Goal: Task Accomplishment & Management: Manage account settings

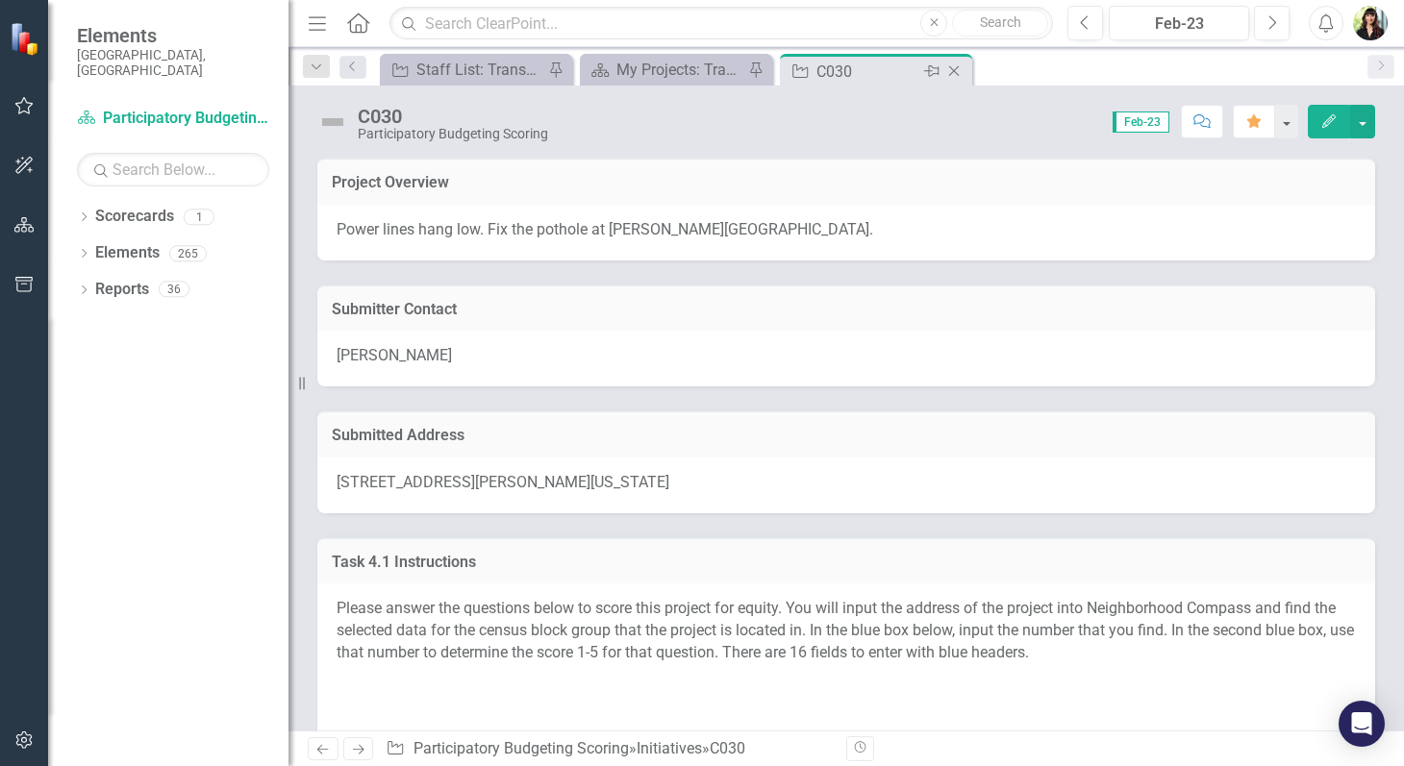
click at [955, 71] on icon "Close" at bounding box center [953, 70] width 19 height 15
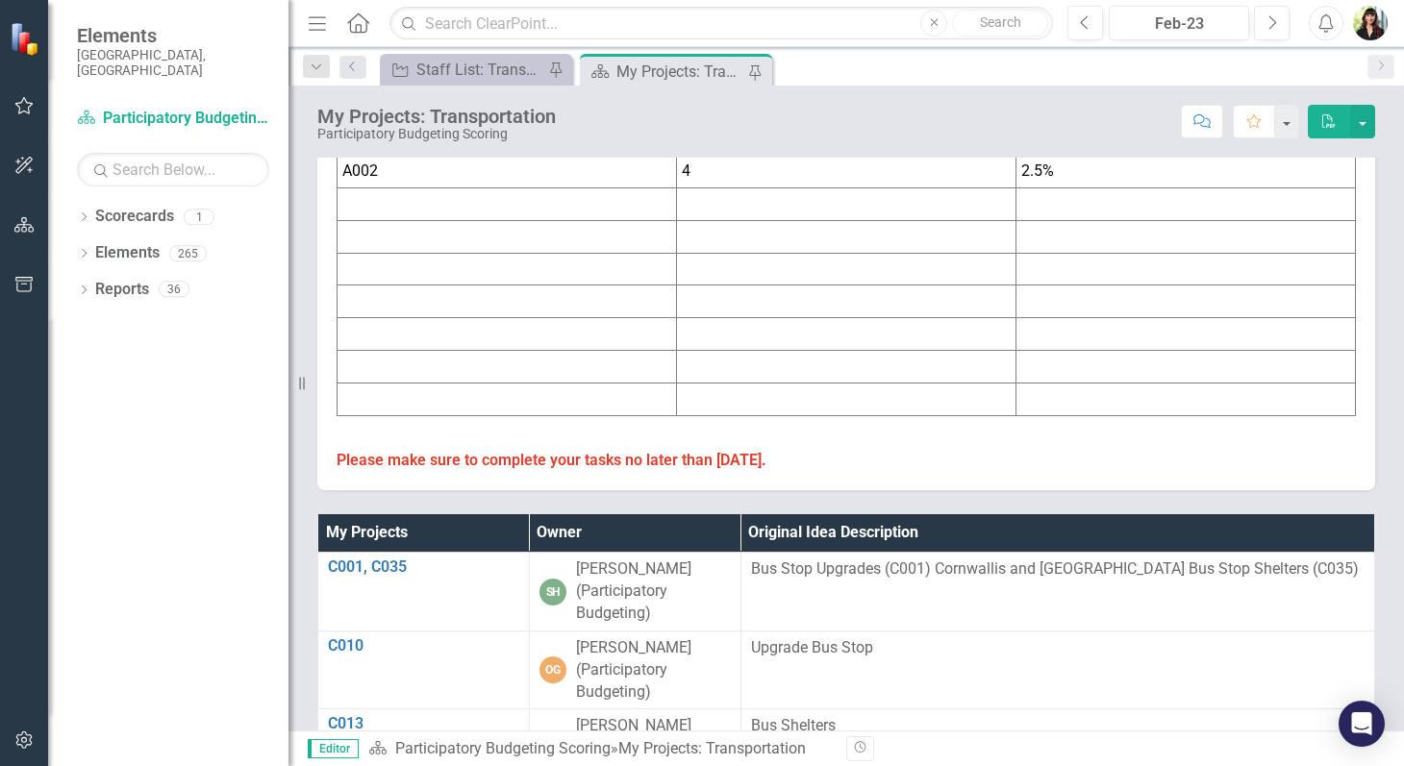
scroll to position [659, 0]
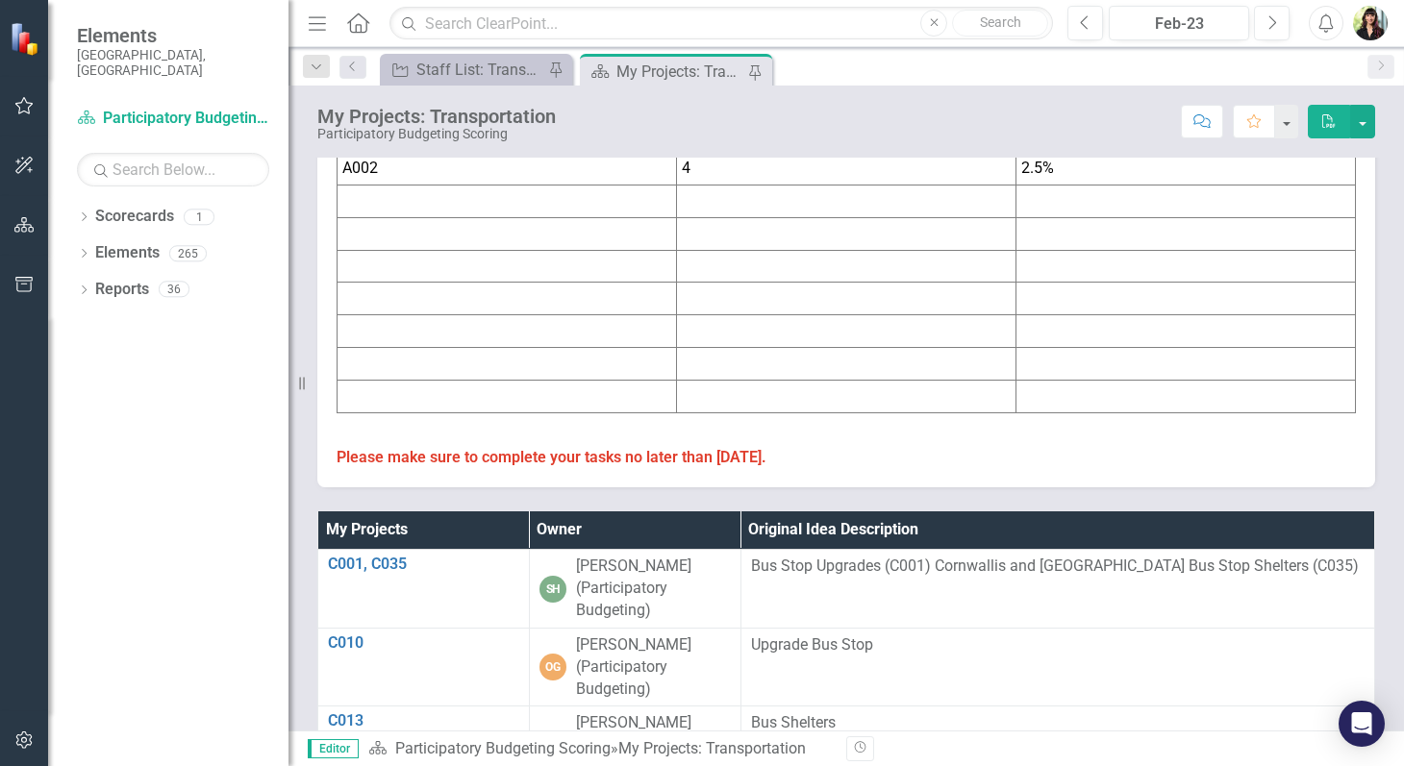
click at [649, 537] on th "Owner" at bounding box center [635, 531] width 212 height 38
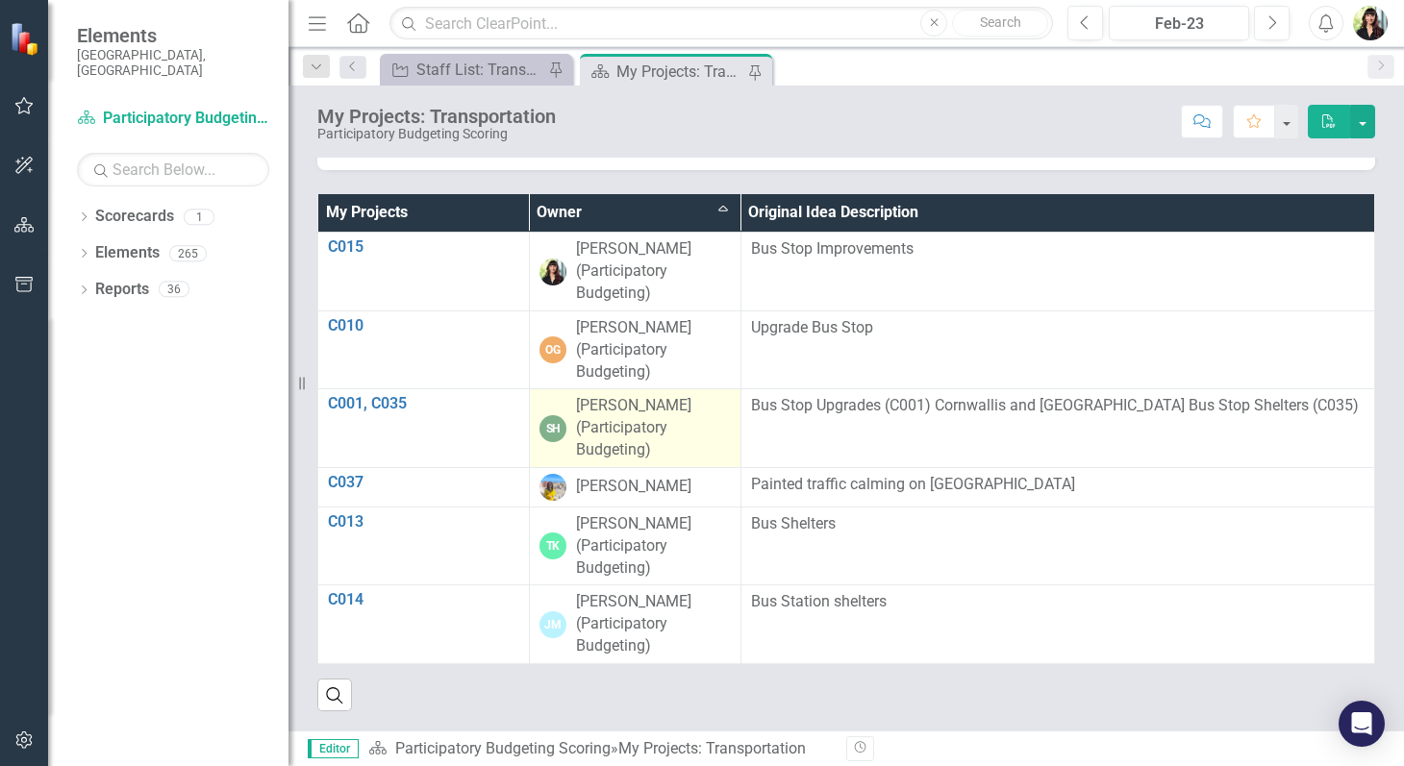
scroll to position [983, 0]
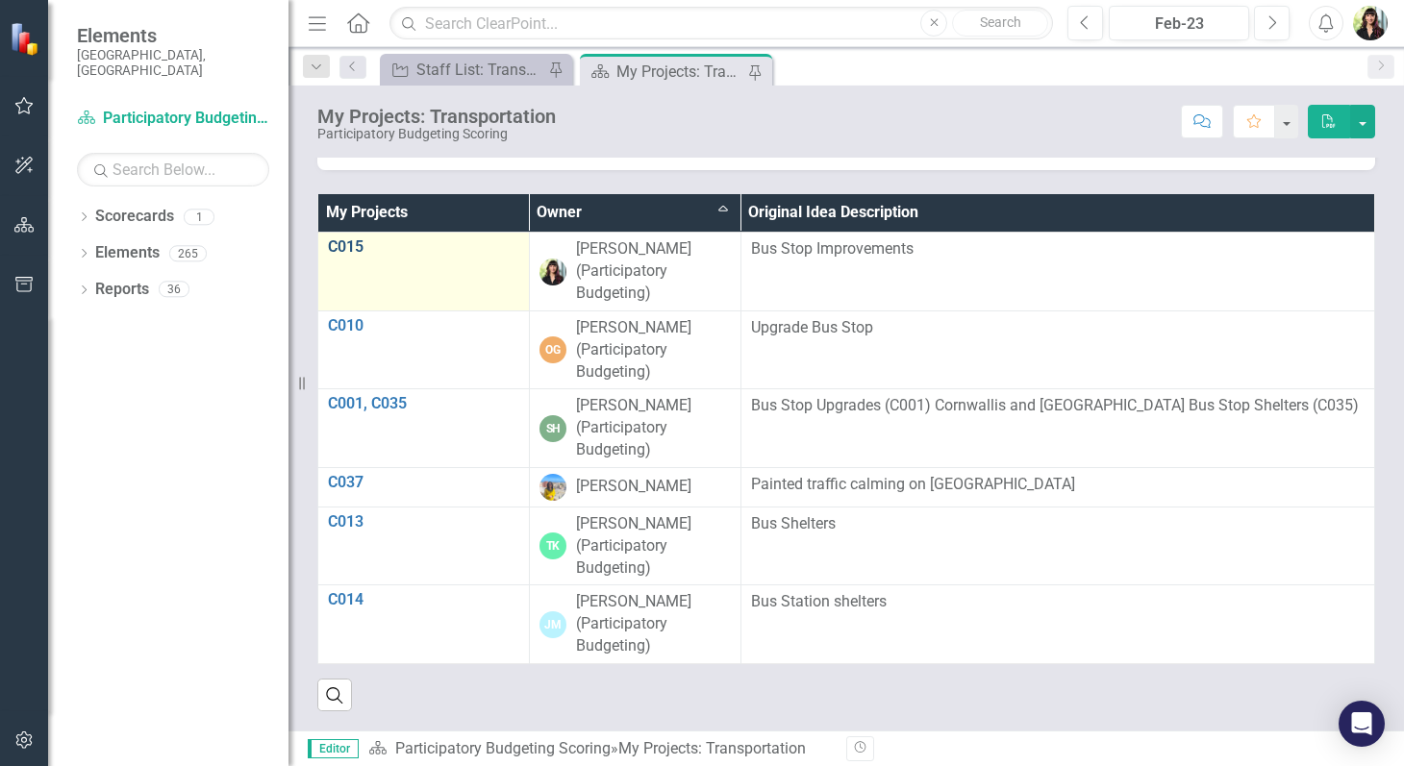
click at [351, 241] on link "C015" at bounding box center [423, 246] width 191 height 17
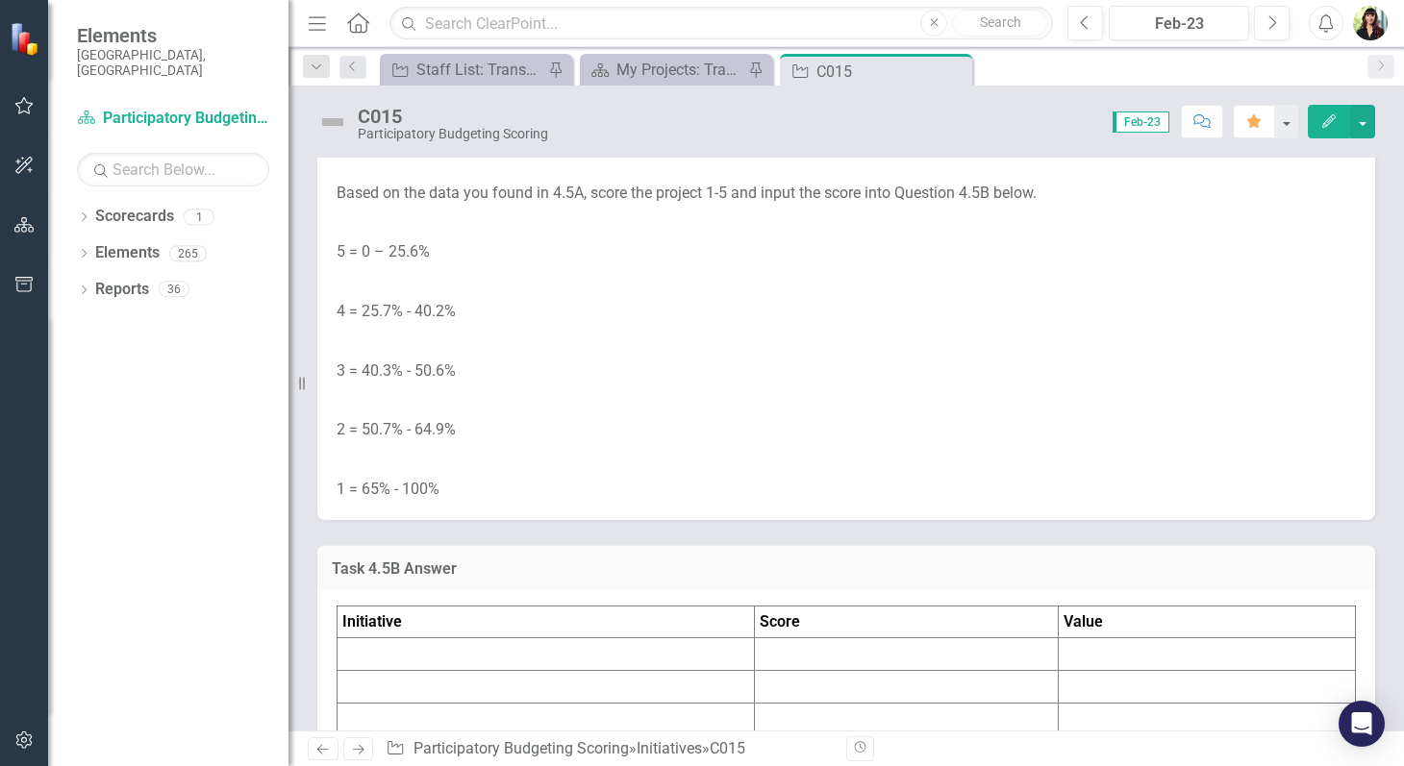
scroll to position [5750, 0]
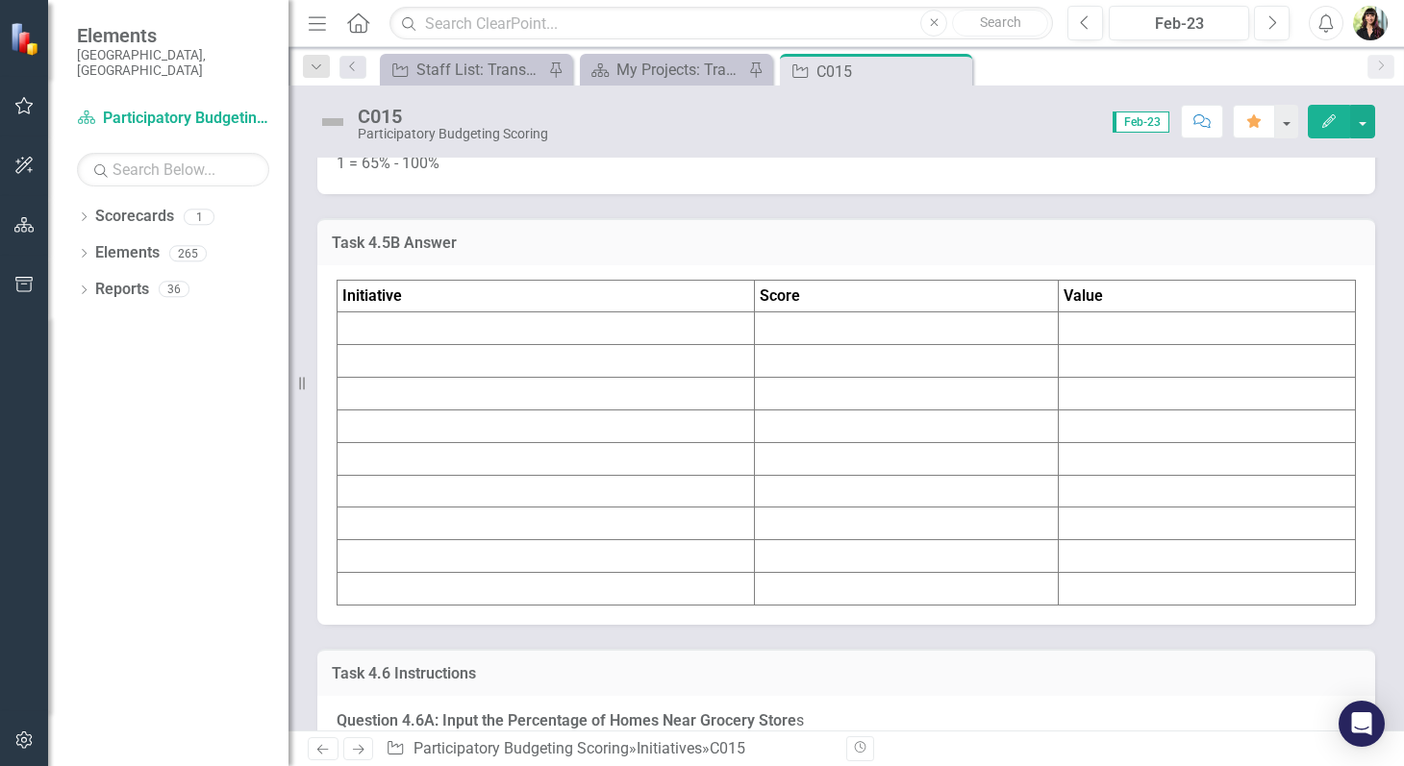
scroll to position [6083, 0]
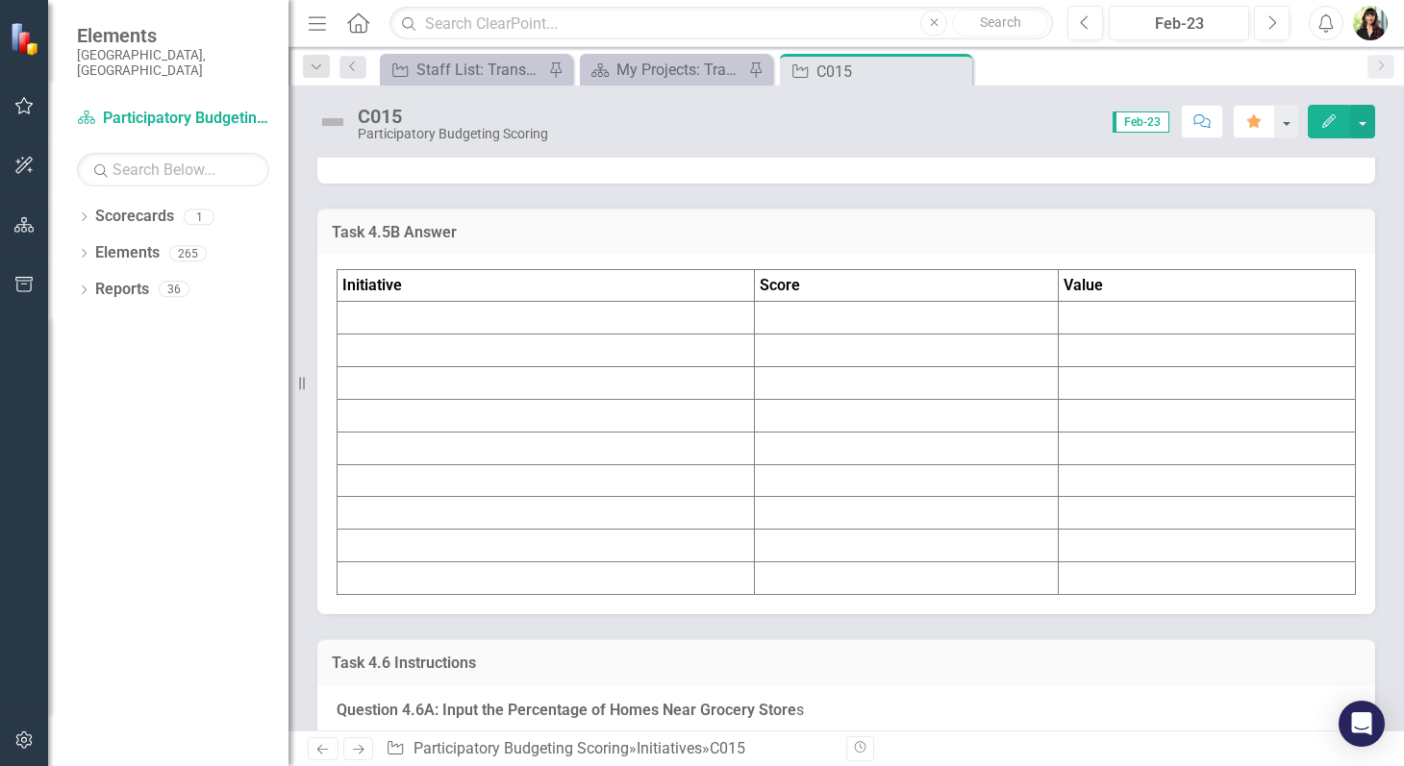
click at [832, 335] on td at bounding box center [906, 318] width 303 height 33
click at [796, 335] on td at bounding box center [906, 318] width 303 height 33
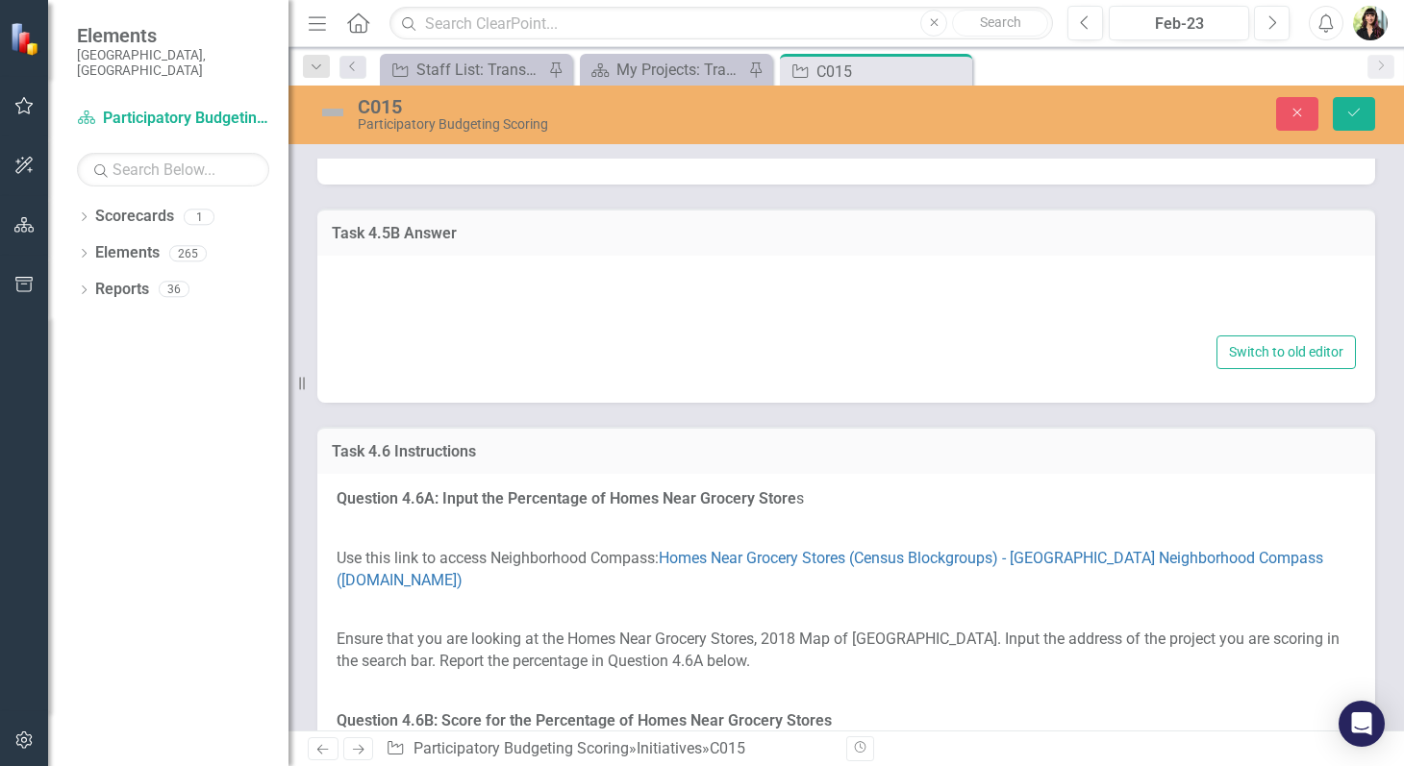
type textarea "<table border="1"> <colgroup> <col> <col> <col> </colgroup> <tbody> <tr> <td><s…"
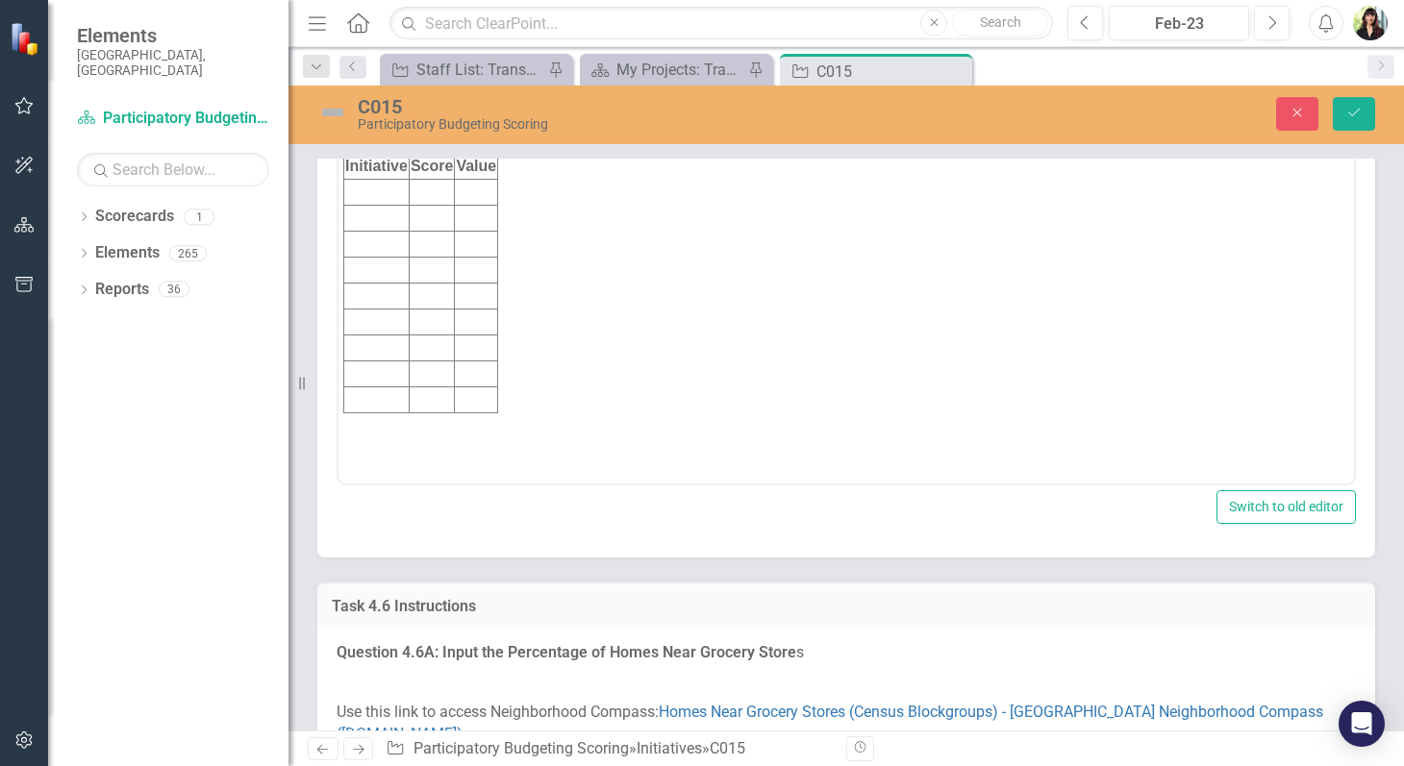
scroll to position [6283, 0]
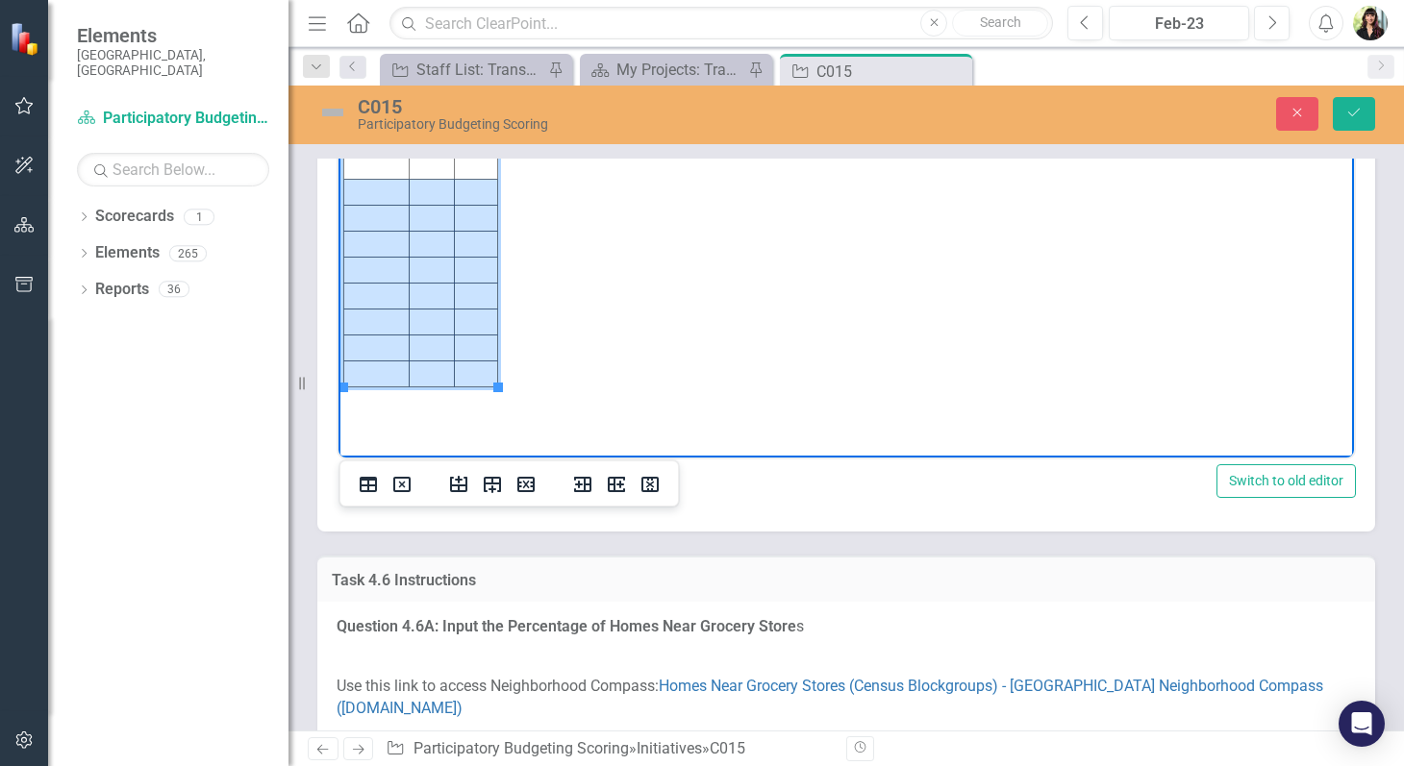
drag, startPoint x: 383, startPoint y: 193, endPoint x: 493, endPoint y: 378, distance: 215.2
click at [493, 378] on tbody "Initiative Score Value" at bounding box center [421, 257] width 154 height 260
click at [401, 480] on icon "Delete table" at bounding box center [401, 484] width 23 height 23
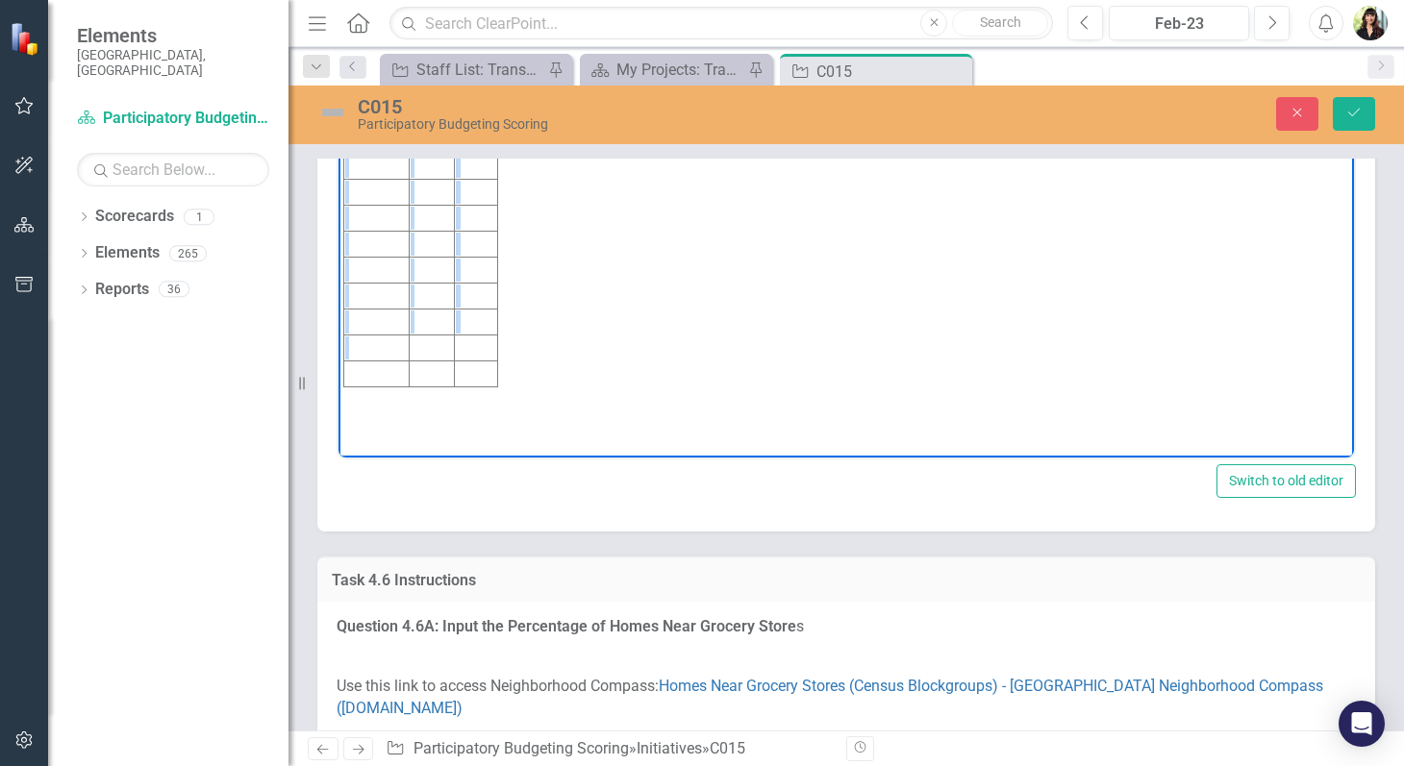
drag, startPoint x: 481, startPoint y: 378, endPoint x: 674, endPoint y: 763, distance: 430.5
click at [338, 306] on html "Initiative Score Value" at bounding box center [845, 265] width 1015 height 288
click at [447, 209] on td "Rich Text Area. Press ALT-0 for help." at bounding box center [431, 218] width 45 height 26
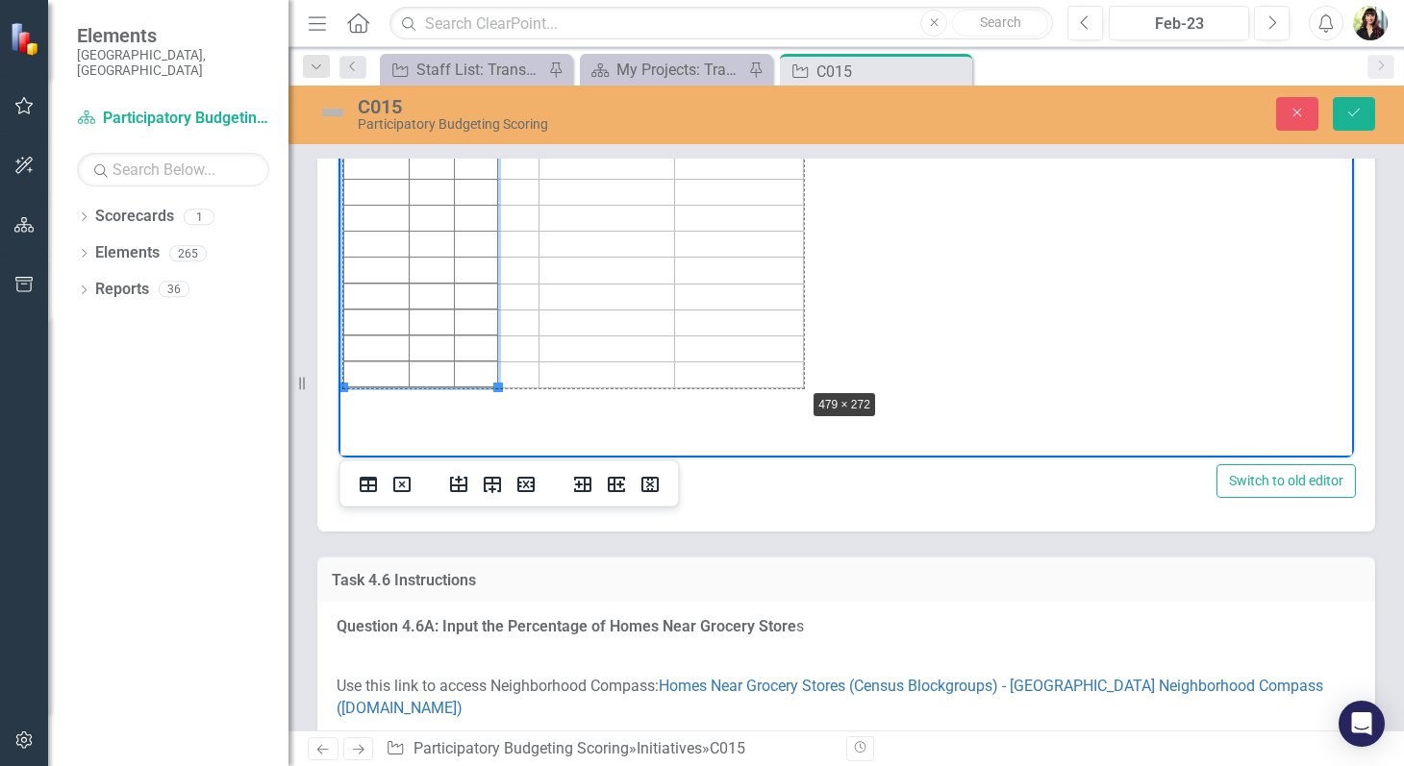
drag, startPoint x: 497, startPoint y: 388, endPoint x: 803, endPoint y: 388, distance: 305.8
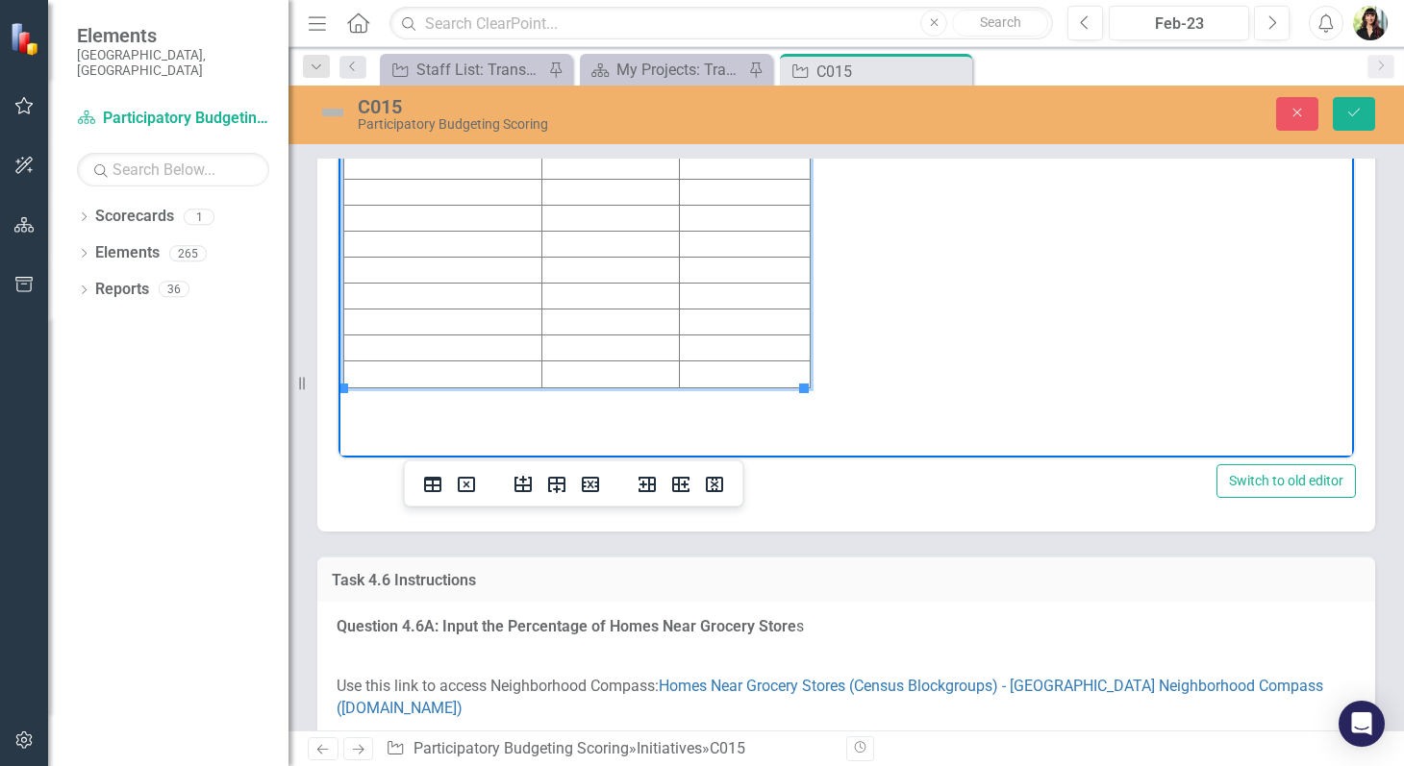
click at [766, 167] on td "Rich Text Area. Press ALT-0 for help." at bounding box center [745, 166] width 131 height 26
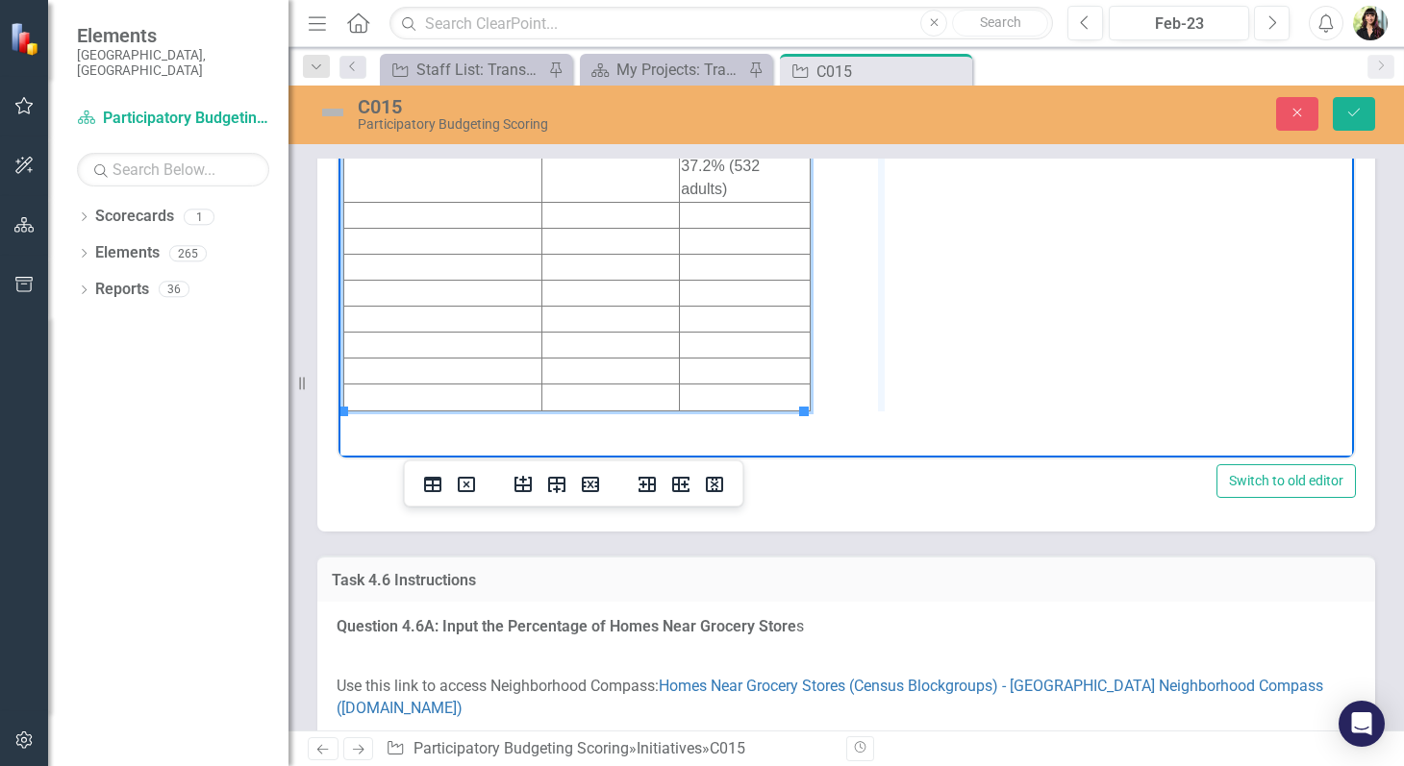
drag, startPoint x: 803, startPoint y: 179, endPoint x: 881, endPoint y: 178, distance: 77.9
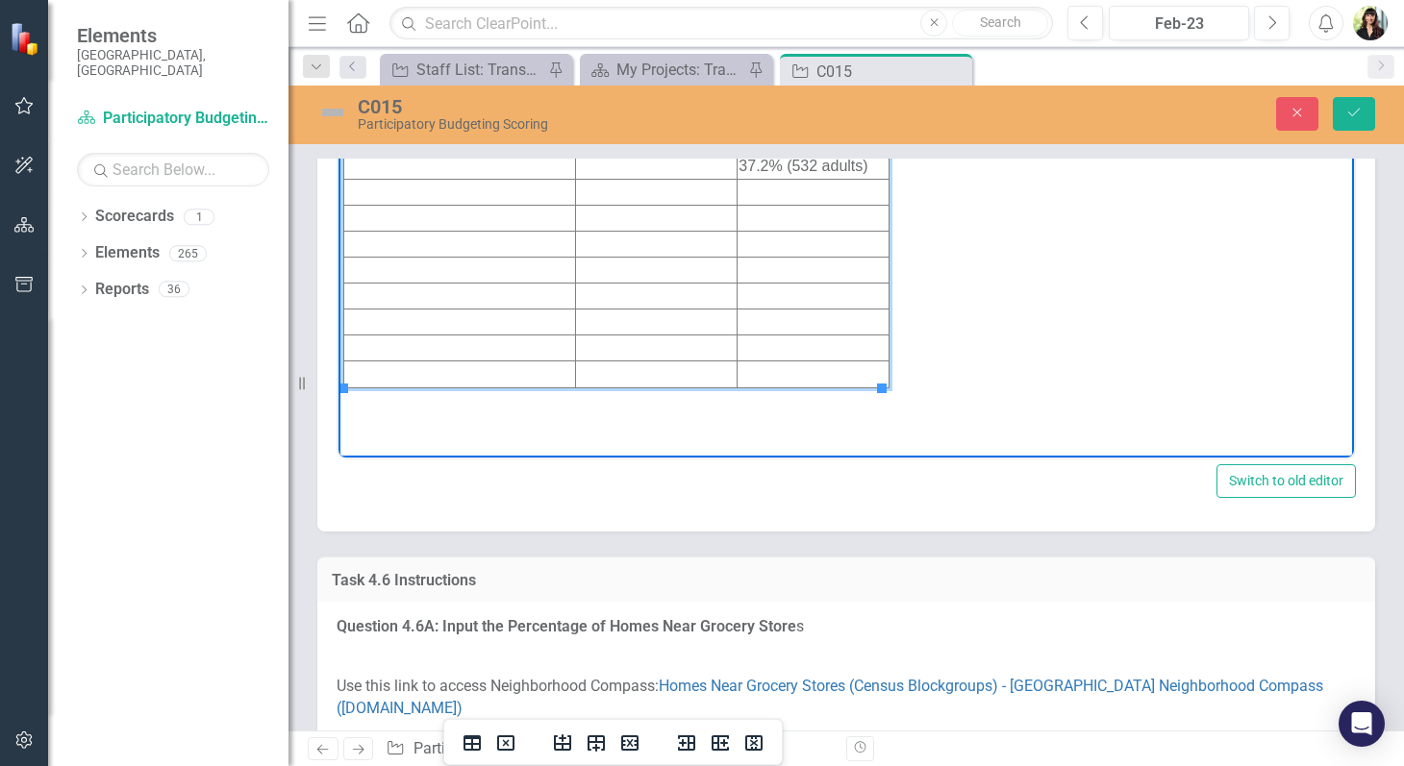
click at [677, 162] on td "Rich Text Area. Press ALT-0 for help." at bounding box center [656, 166] width 162 height 26
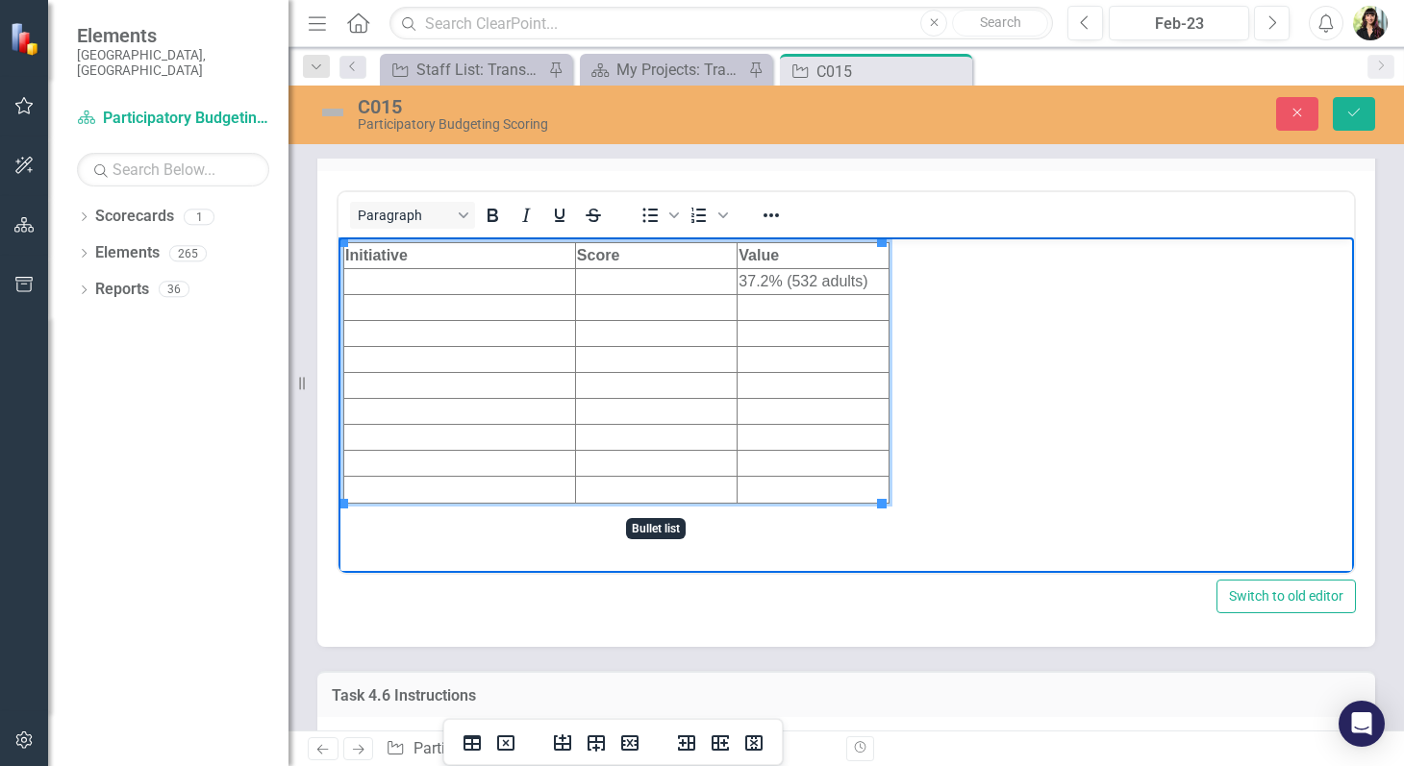
scroll to position [6180, 0]
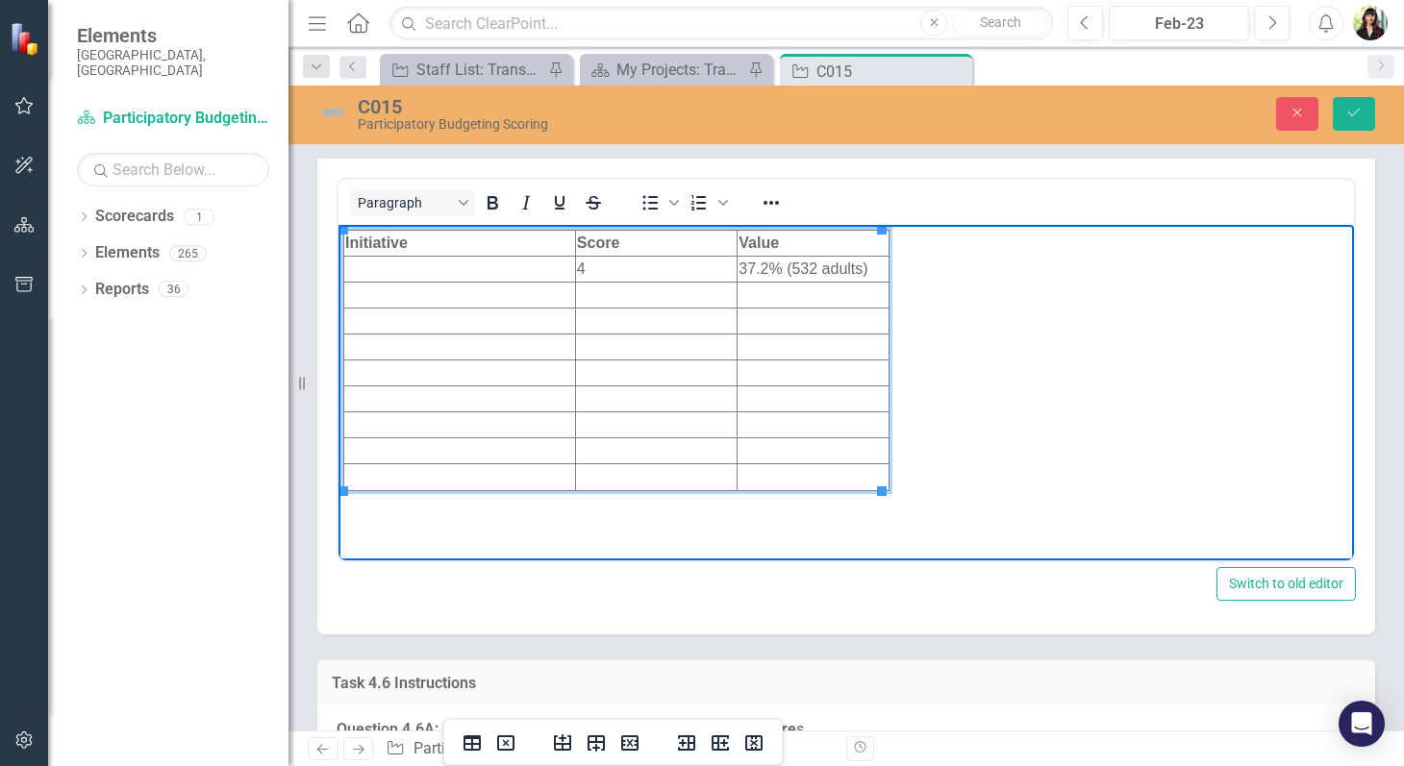
click at [638, 299] on td "Rich Text Area. Press ALT-0 for help." at bounding box center [656, 295] width 162 height 26
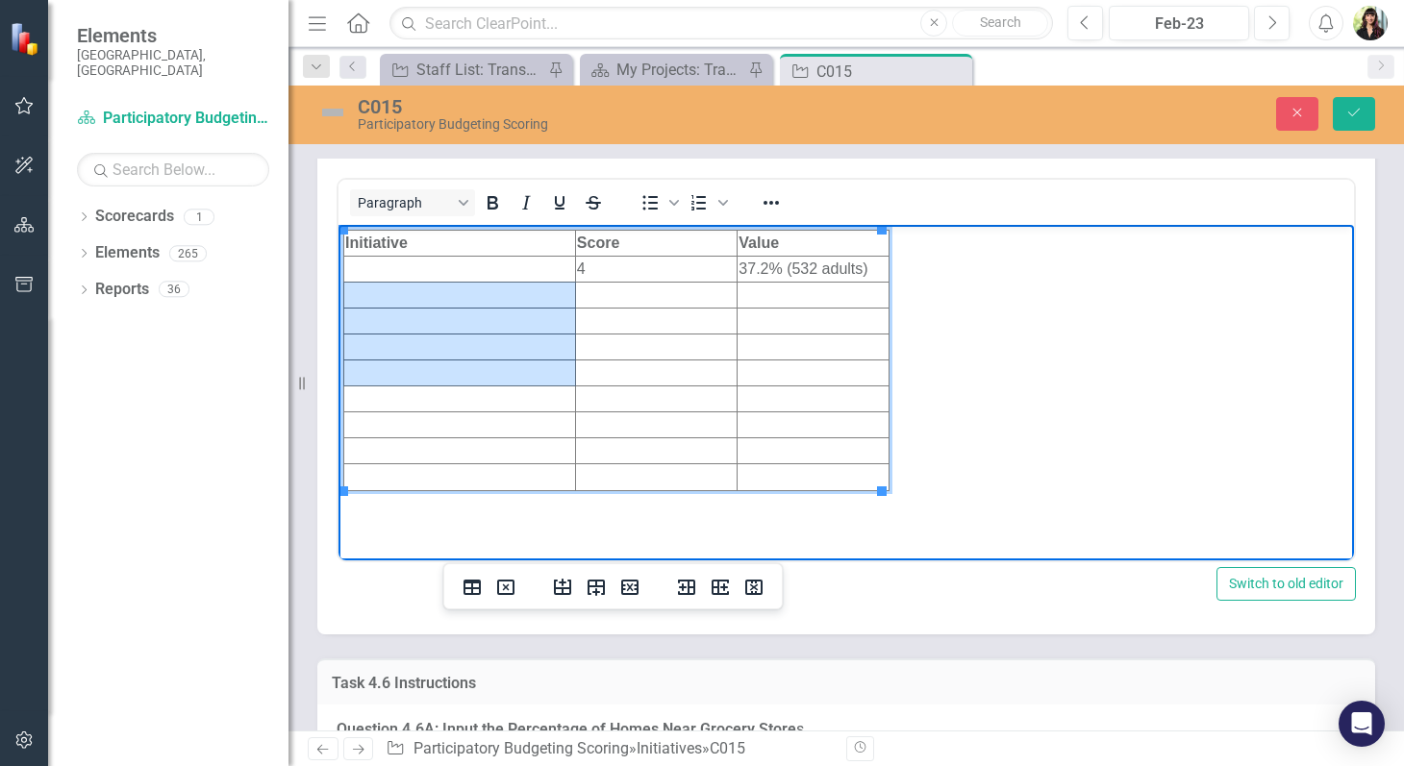
drag, startPoint x: 527, startPoint y: 301, endPoint x: 531, endPoint y: 375, distance: 74.1
click at [531, 375] on tbody "Initiative Score Value 4 37.2% (532 adults)" at bounding box center [616, 360] width 545 height 261
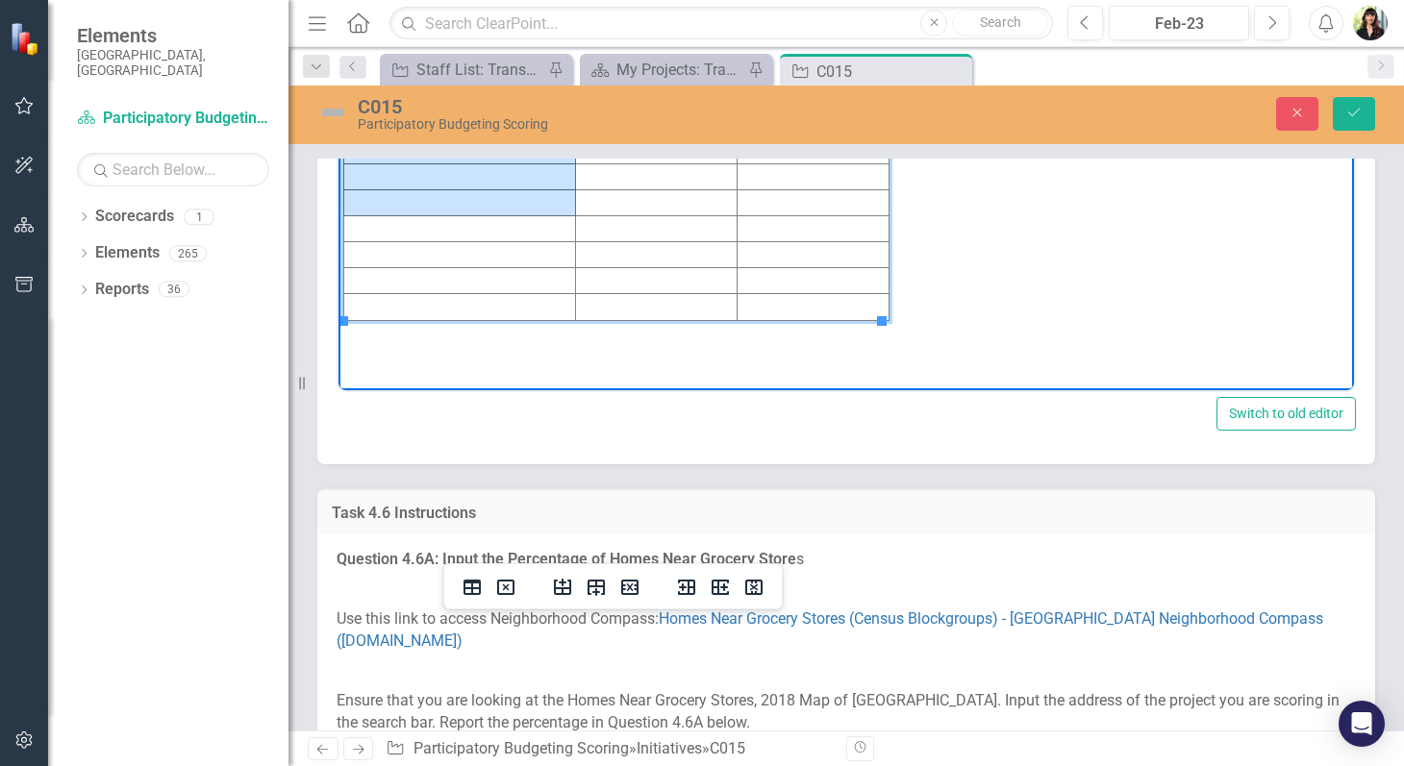
scroll to position [6361, 0]
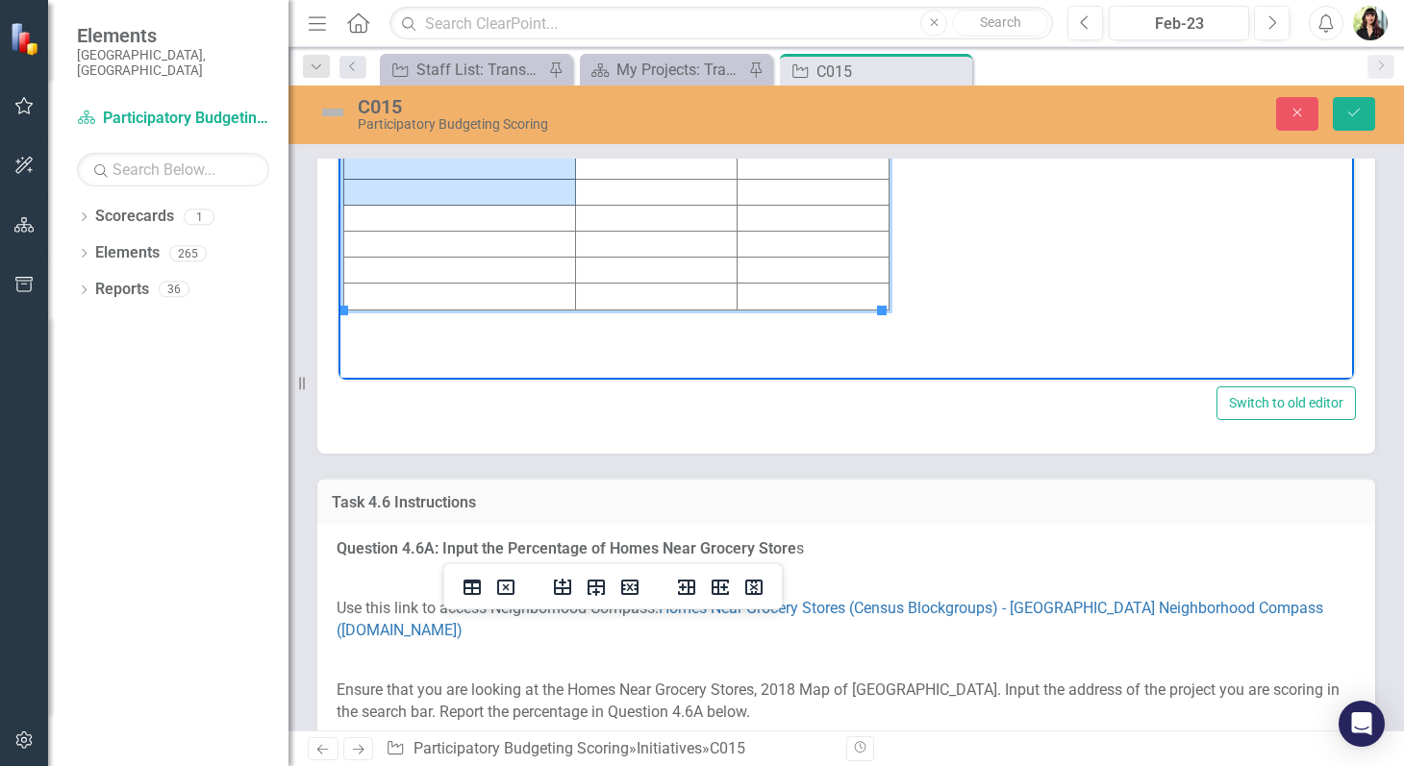
click at [418, 118] on td "Rich Text Area. Press ALT-0 for help." at bounding box center [460, 114] width 232 height 26
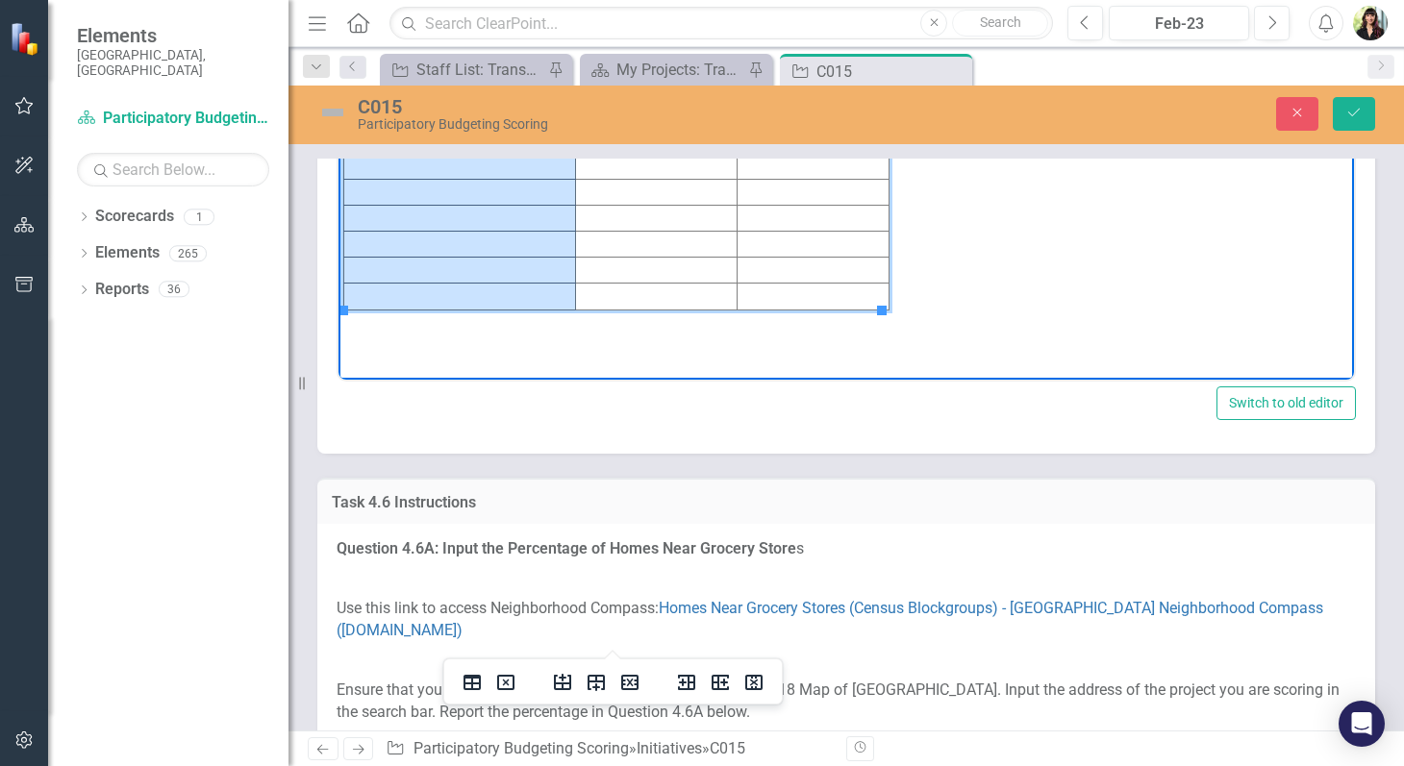
drag, startPoint x: 417, startPoint y: 116, endPoint x: 417, endPoint y: 289, distance: 173.1
click at [417, 289] on tbody "Initiative Score Value 4 37.2% (532 adults)" at bounding box center [616, 179] width 545 height 261
click at [629, 680] on icon "Delete row" at bounding box center [629, 682] width 17 height 15
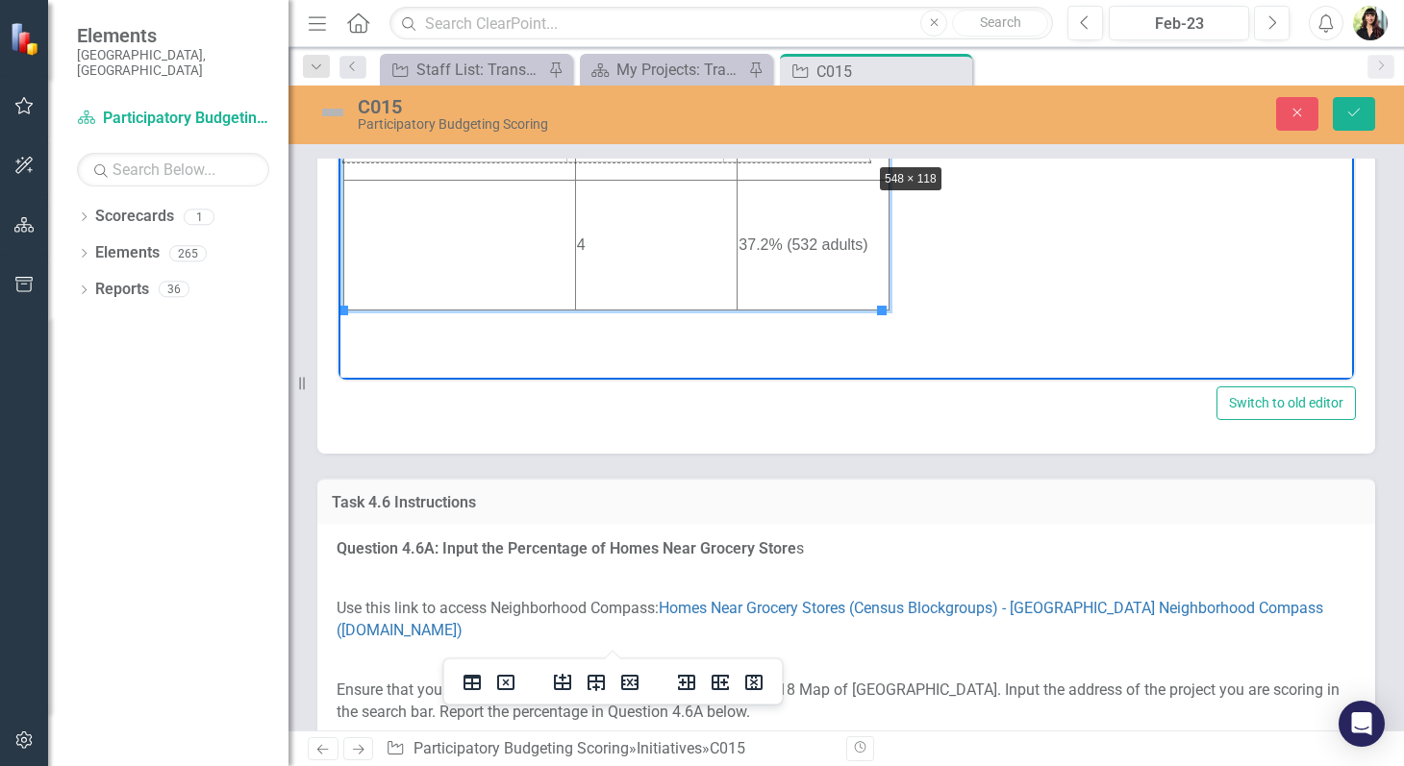
drag, startPoint x: 882, startPoint y: 309, endPoint x: 870, endPoint y: 160, distance: 149.5
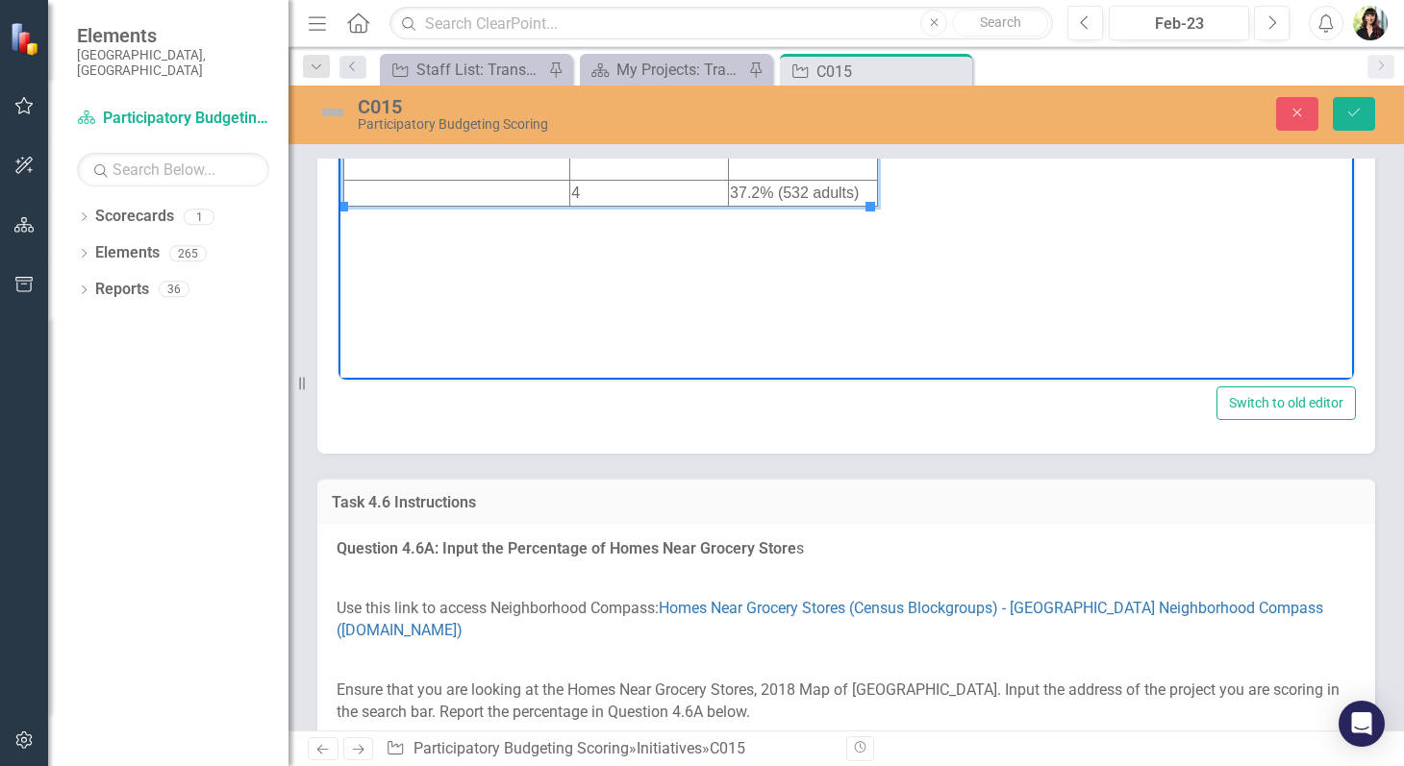
drag, startPoint x: 700, startPoint y: 178, endPoint x: 692, endPoint y: 66, distance: 111.8
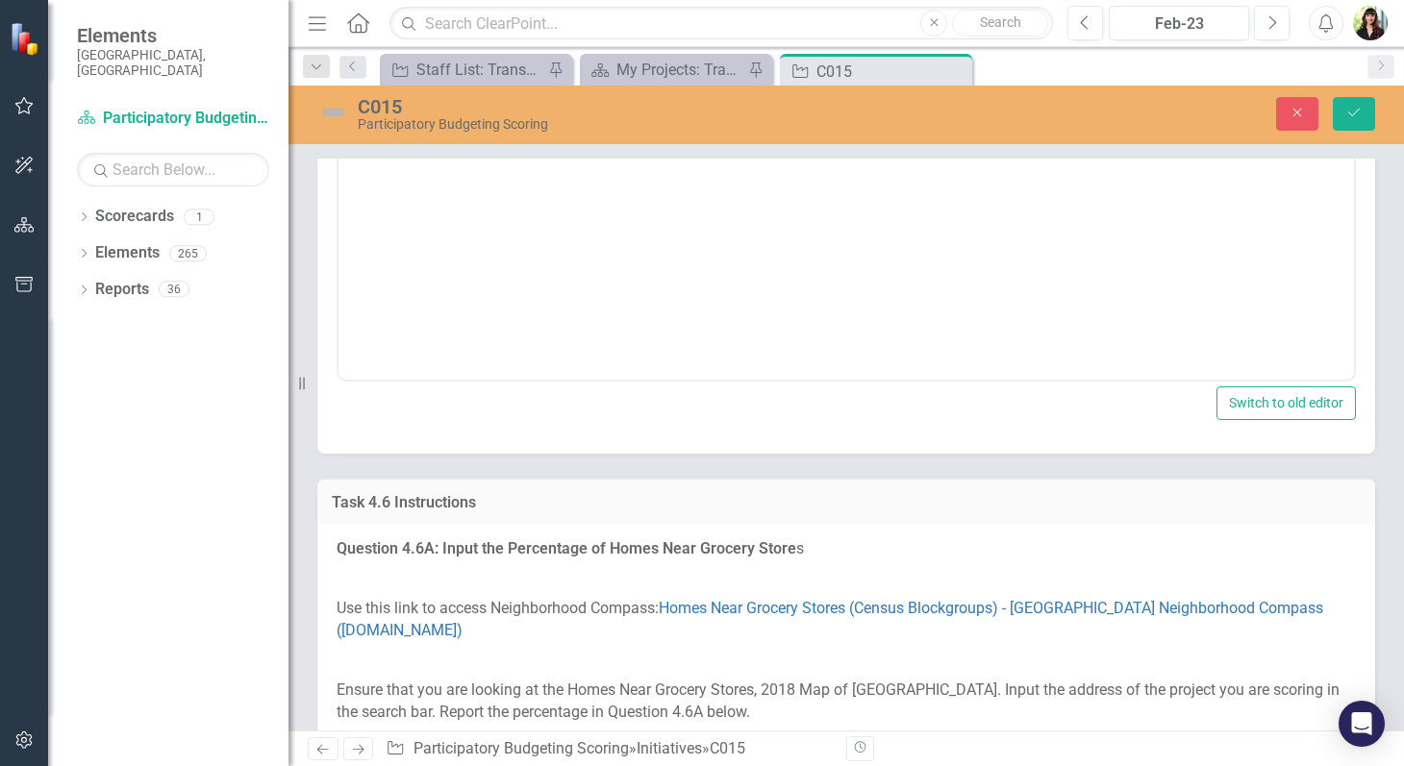
click at [1354, 107] on icon "Save" at bounding box center [1353, 112] width 17 height 13
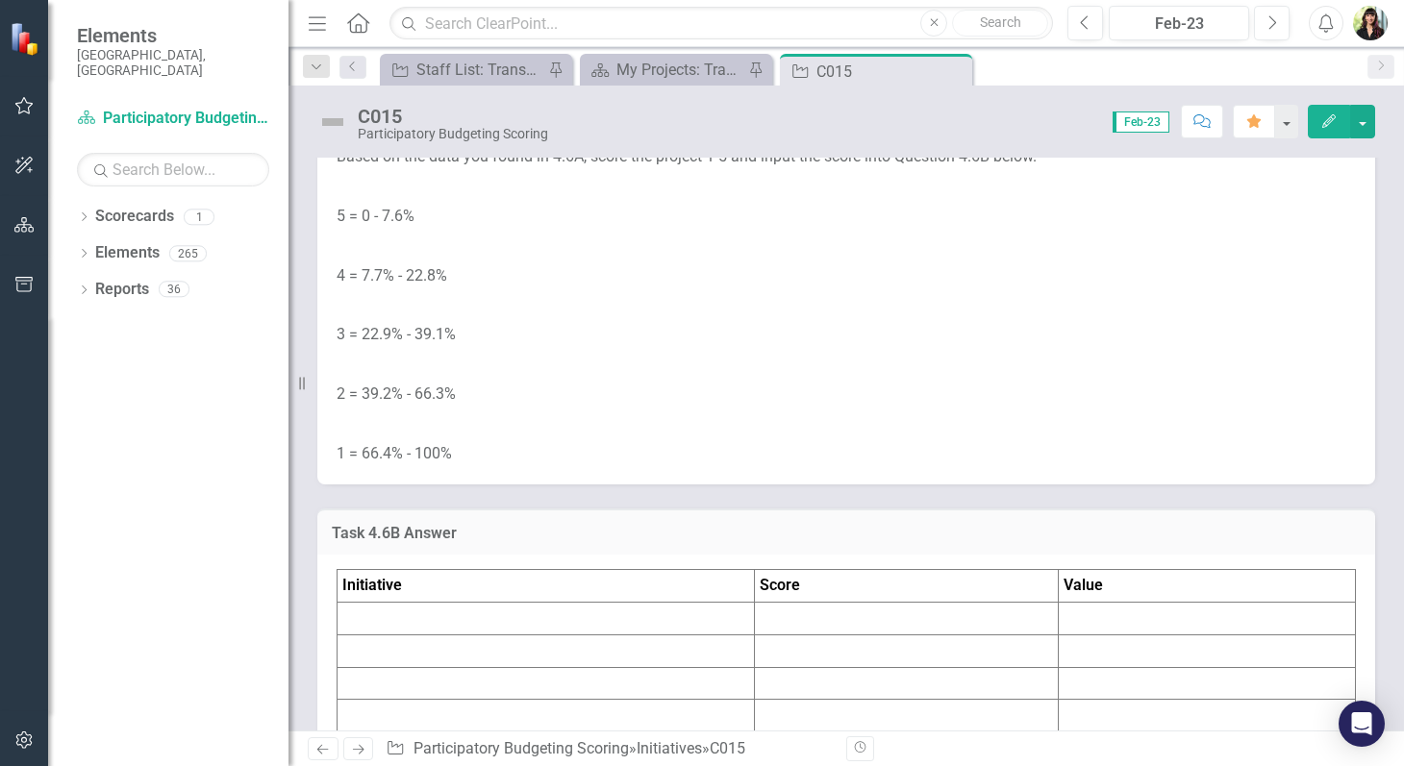
scroll to position [6658, 0]
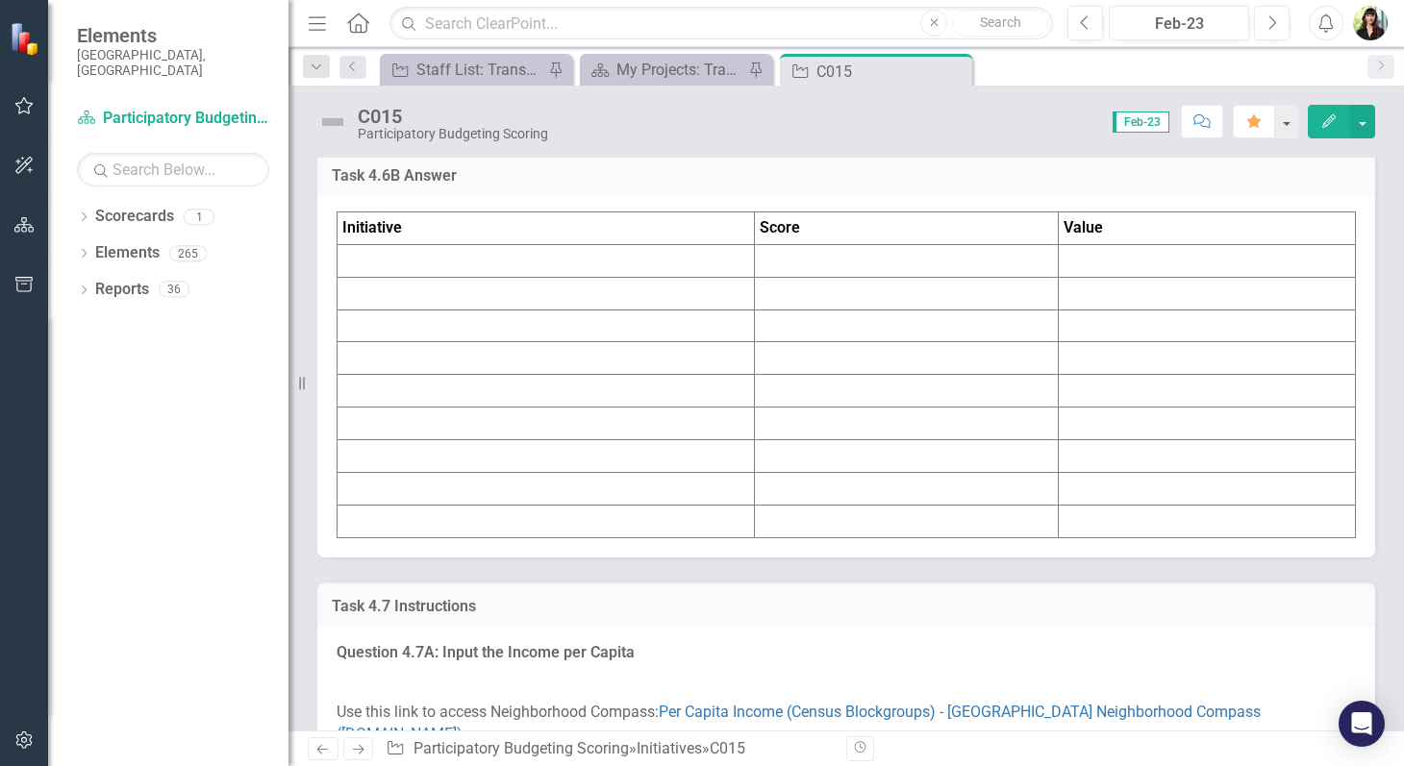
scroll to position [7017, 0]
click at [808, 275] on td at bounding box center [906, 258] width 303 height 33
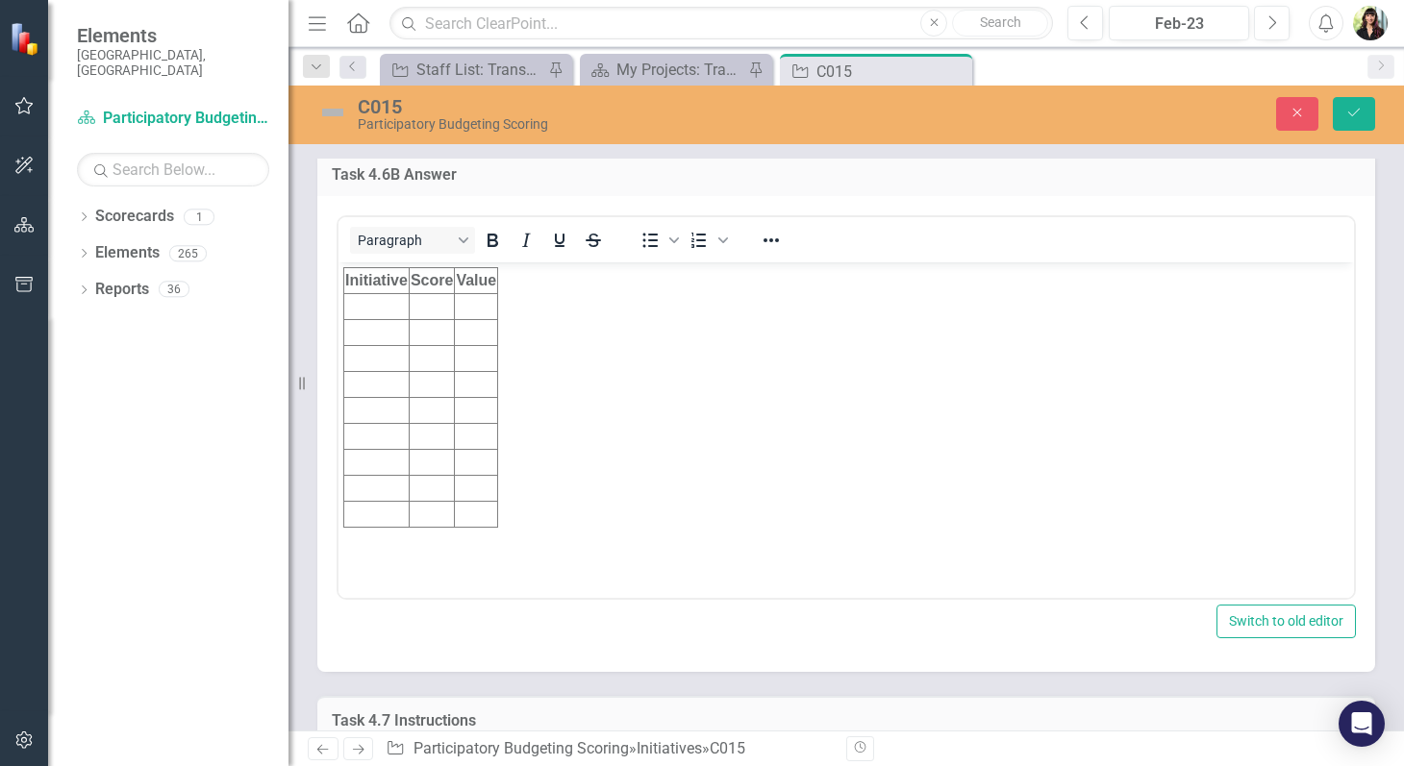
scroll to position [0, 0]
drag, startPoint x: 497, startPoint y: 321, endPoint x: 689, endPoint y: 311, distance: 191.6
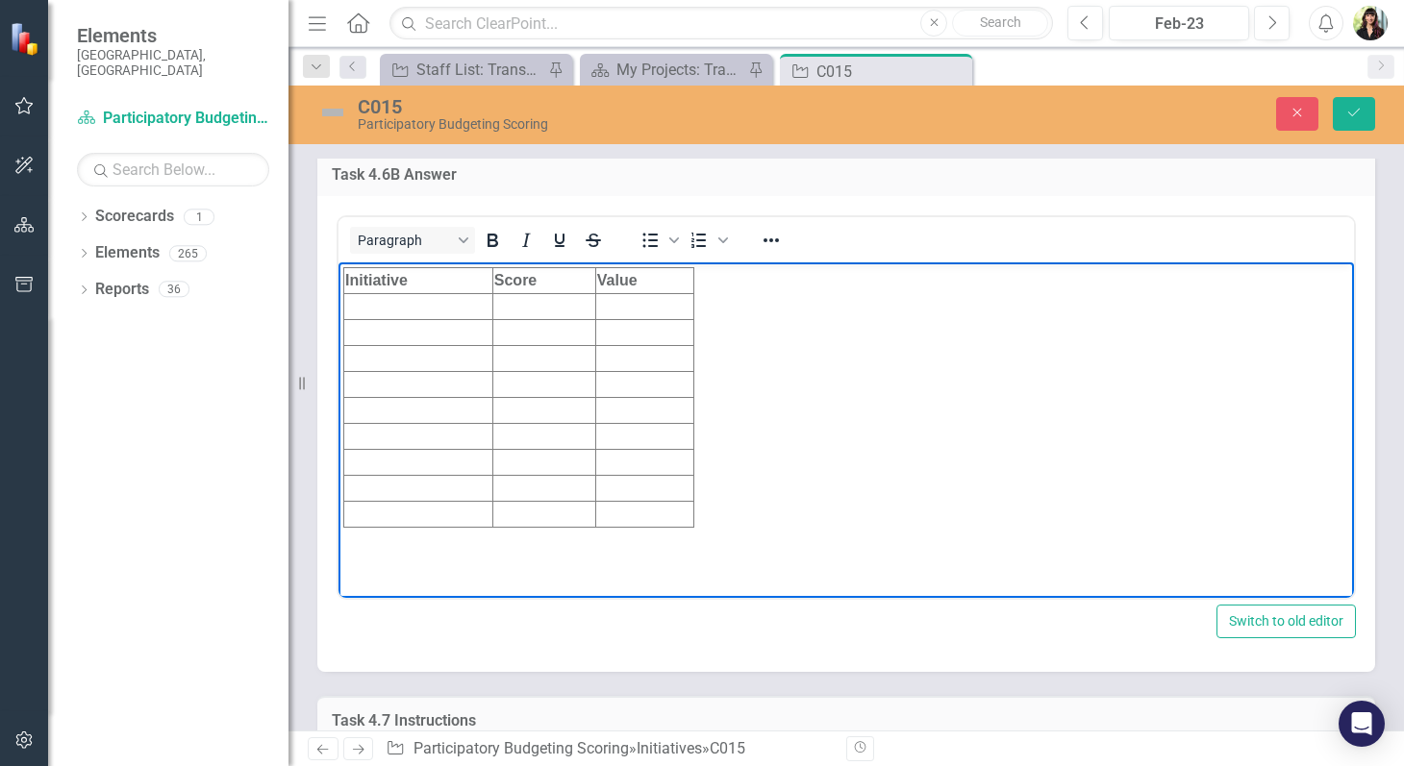
click at [661, 311] on td "Rich Text Area. Press ALT-0 for help." at bounding box center [644, 307] width 98 height 26
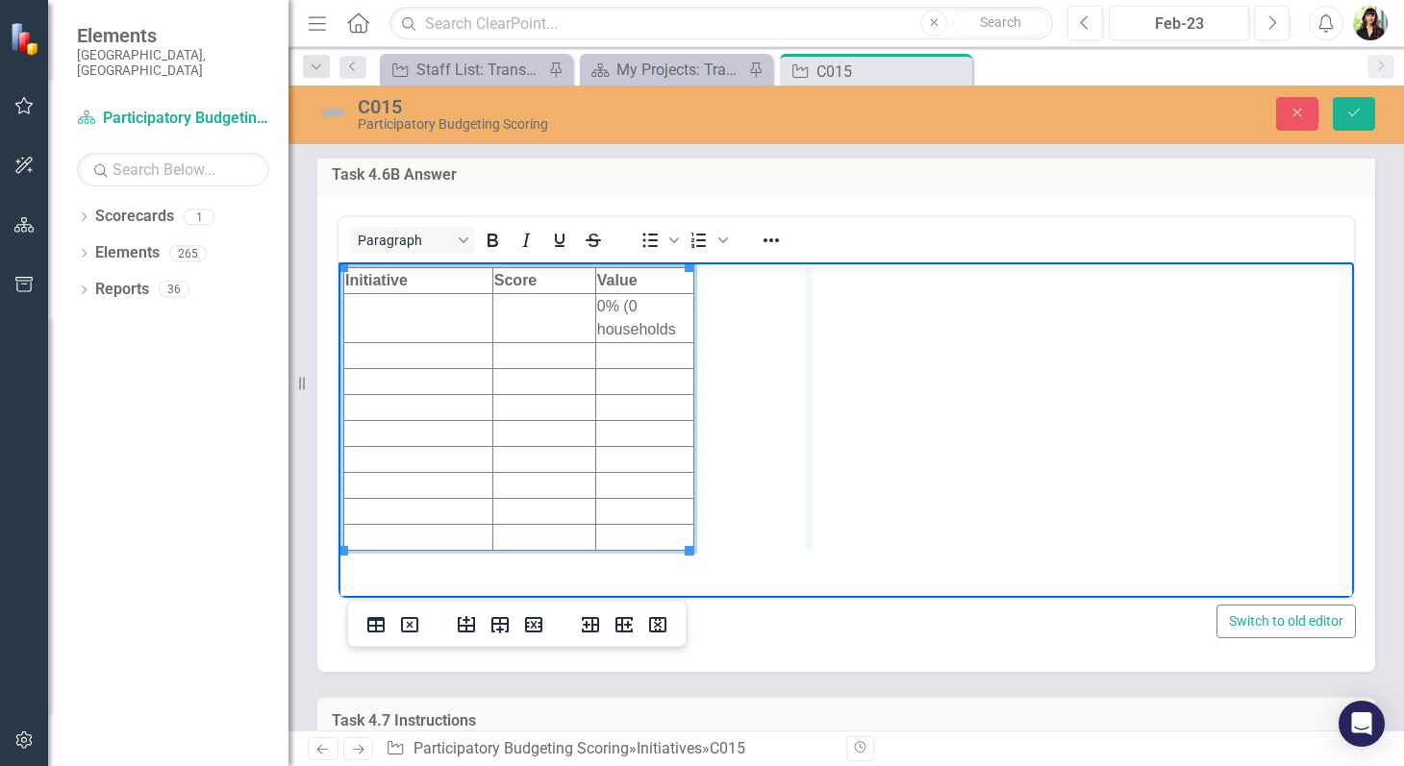
drag, startPoint x: 689, startPoint y: 318, endPoint x: 810, endPoint y: 317, distance: 121.2
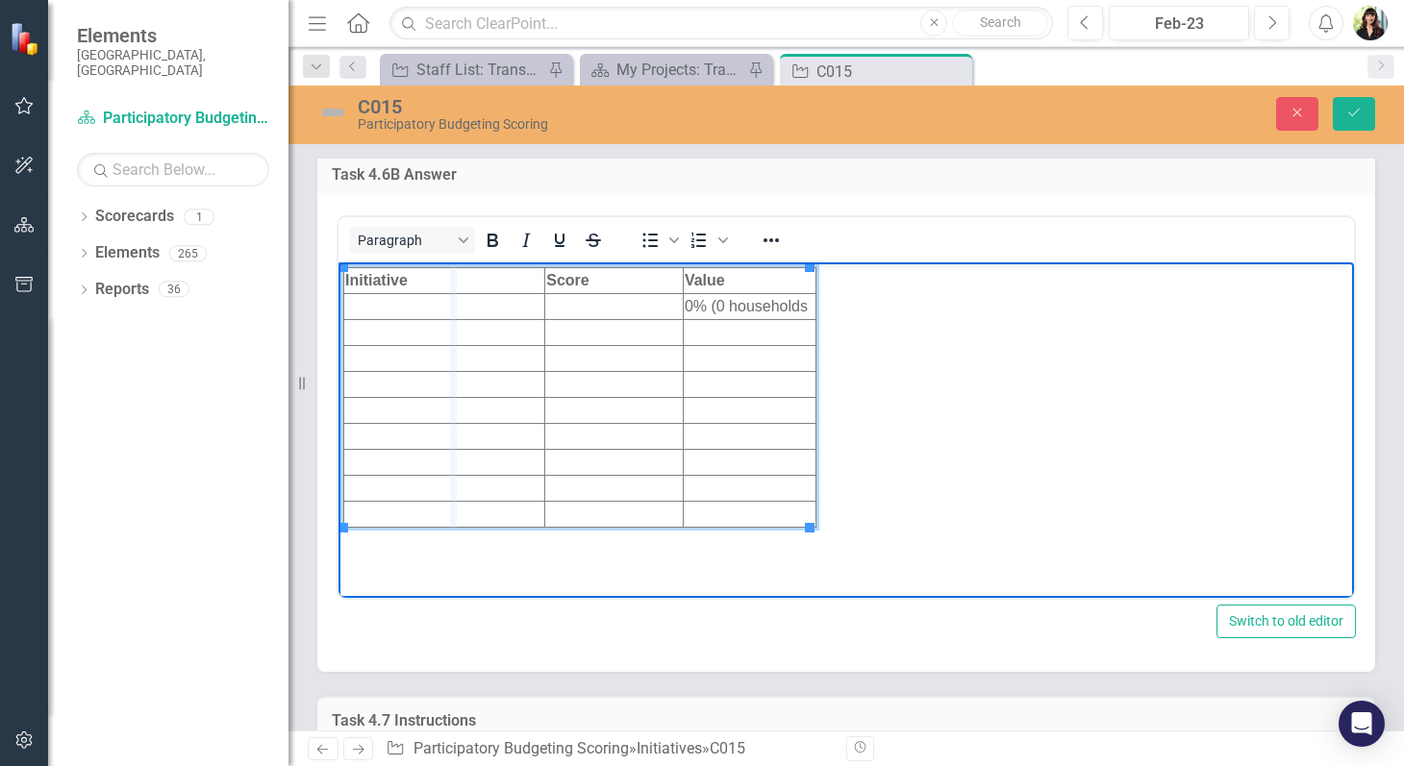
drag, startPoint x: 543, startPoint y: 287, endPoint x: 454, endPoint y: 287, distance: 89.4
drag, startPoint x: 680, startPoint y: 283, endPoint x: 569, endPoint y: 291, distance: 110.9
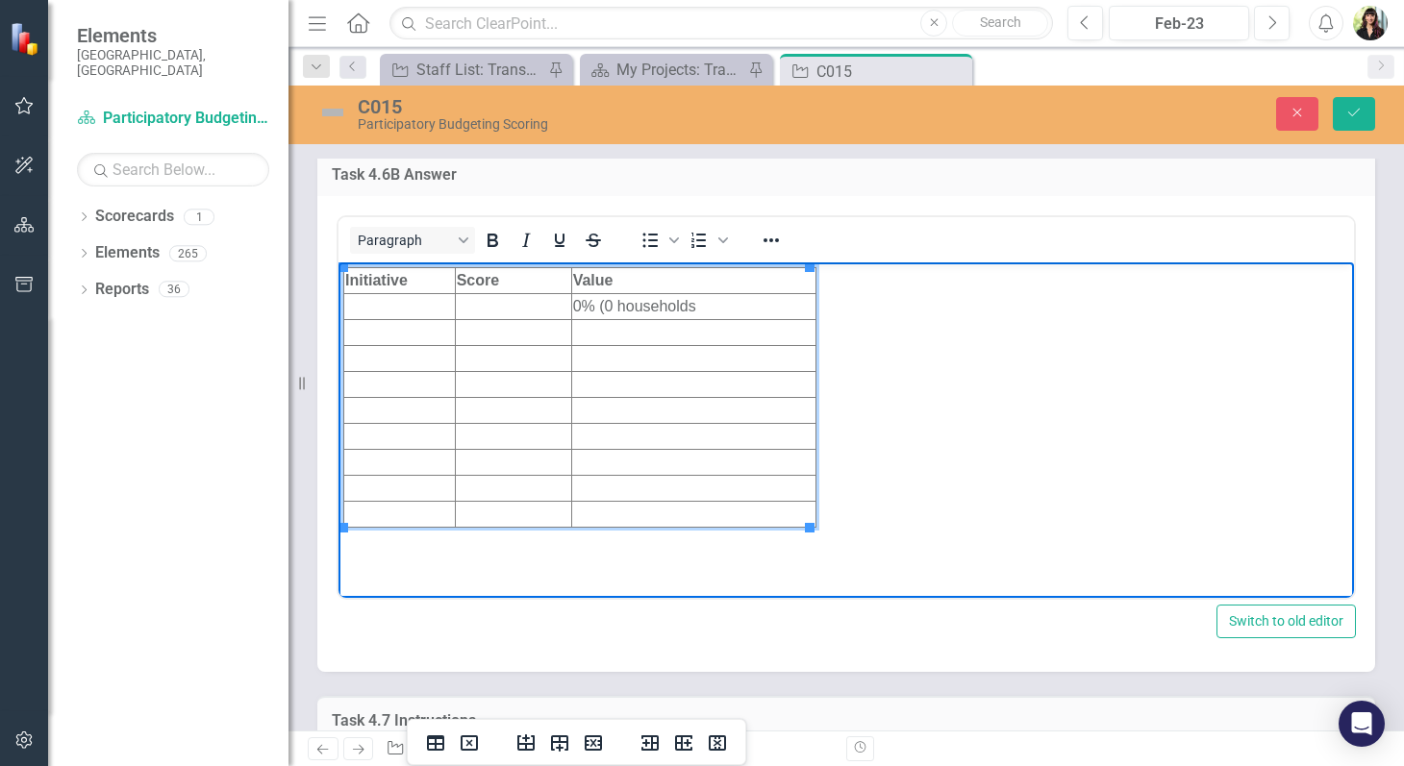
click at [521, 306] on td "Rich Text Area. Press ALT-0 for help." at bounding box center [513, 307] width 116 height 26
click at [703, 311] on td "0% (0 households" at bounding box center [693, 307] width 244 height 26
click at [539, 310] on td "Rich Text Area. Press ALT-0 for help." at bounding box center [513, 307] width 116 height 26
click at [765, 338] on td "Rich Text Area. Press ALT-0 for help." at bounding box center [693, 333] width 244 height 26
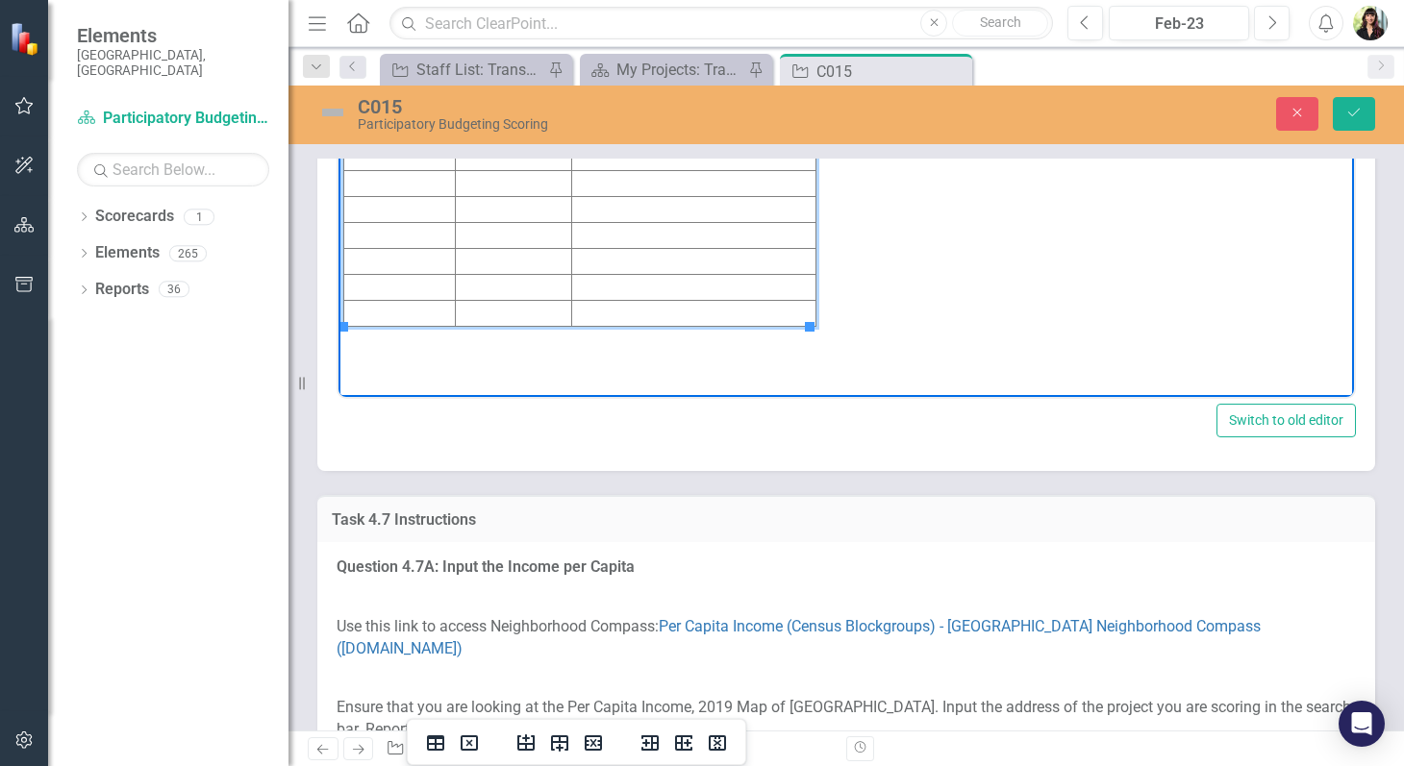
scroll to position [7226, 0]
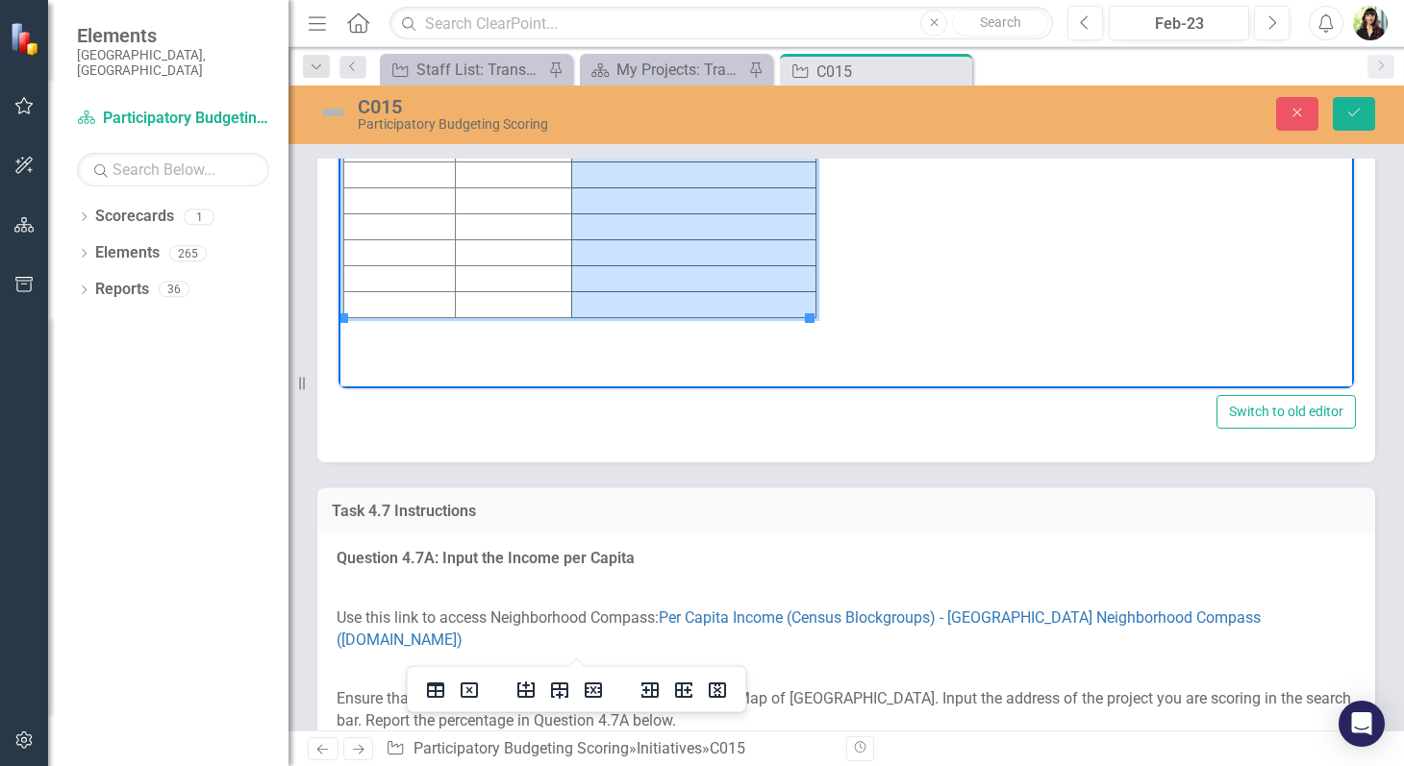
drag, startPoint x: 664, startPoint y: 309, endPoint x: 598, endPoint y: 131, distance: 189.5
click at [598, 131] on tbody "Initiative Score Value 5 0% (0 households)" at bounding box center [580, 189] width 472 height 260
click at [592, 690] on icon "Delete row" at bounding box center [593, 690] width 17 height 15
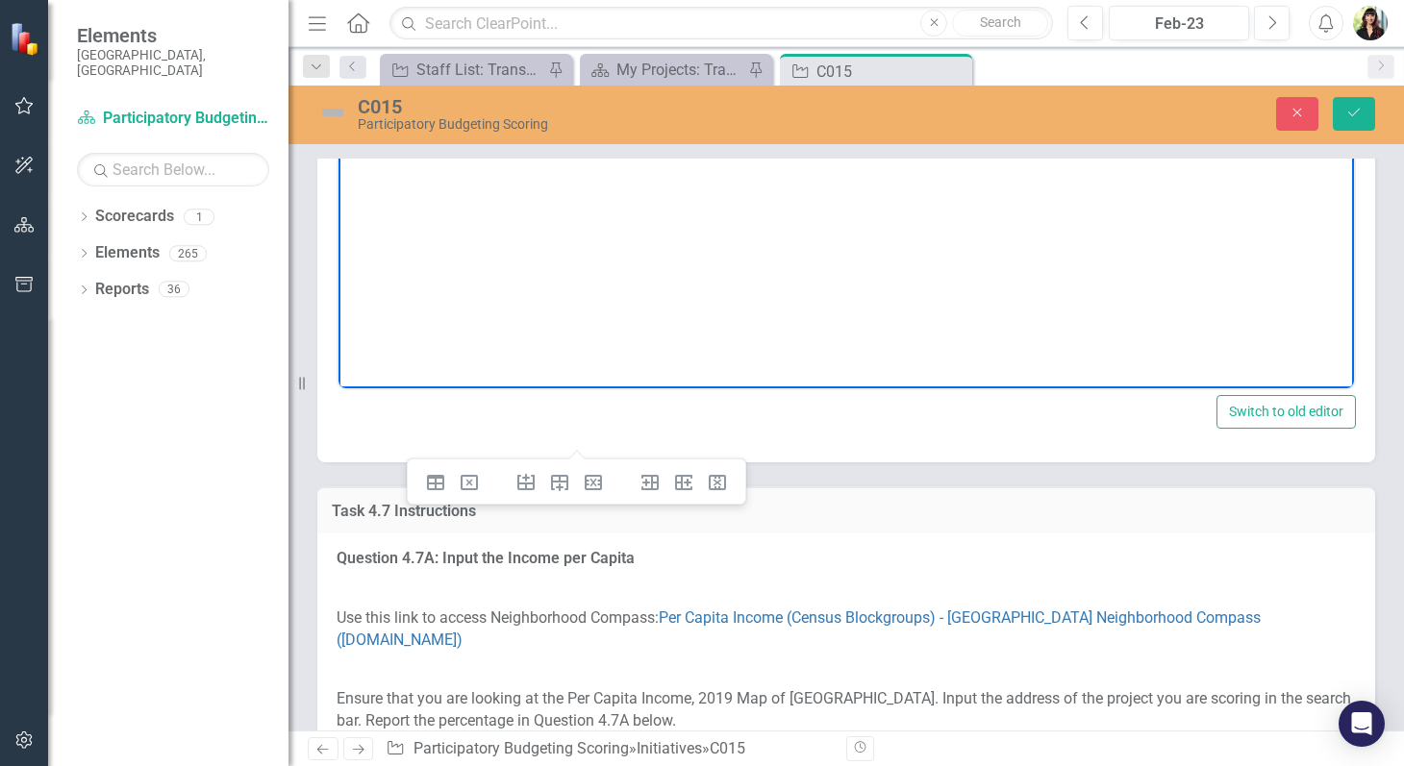
click at [847, 152] on body "Initiative Score Value 5 0% (0 households)" at bounding box center [845, 197] width 1015 height 288
click at [1358, 110] on icon "Save" at bounding box center [1353, 112] width 17 height 13
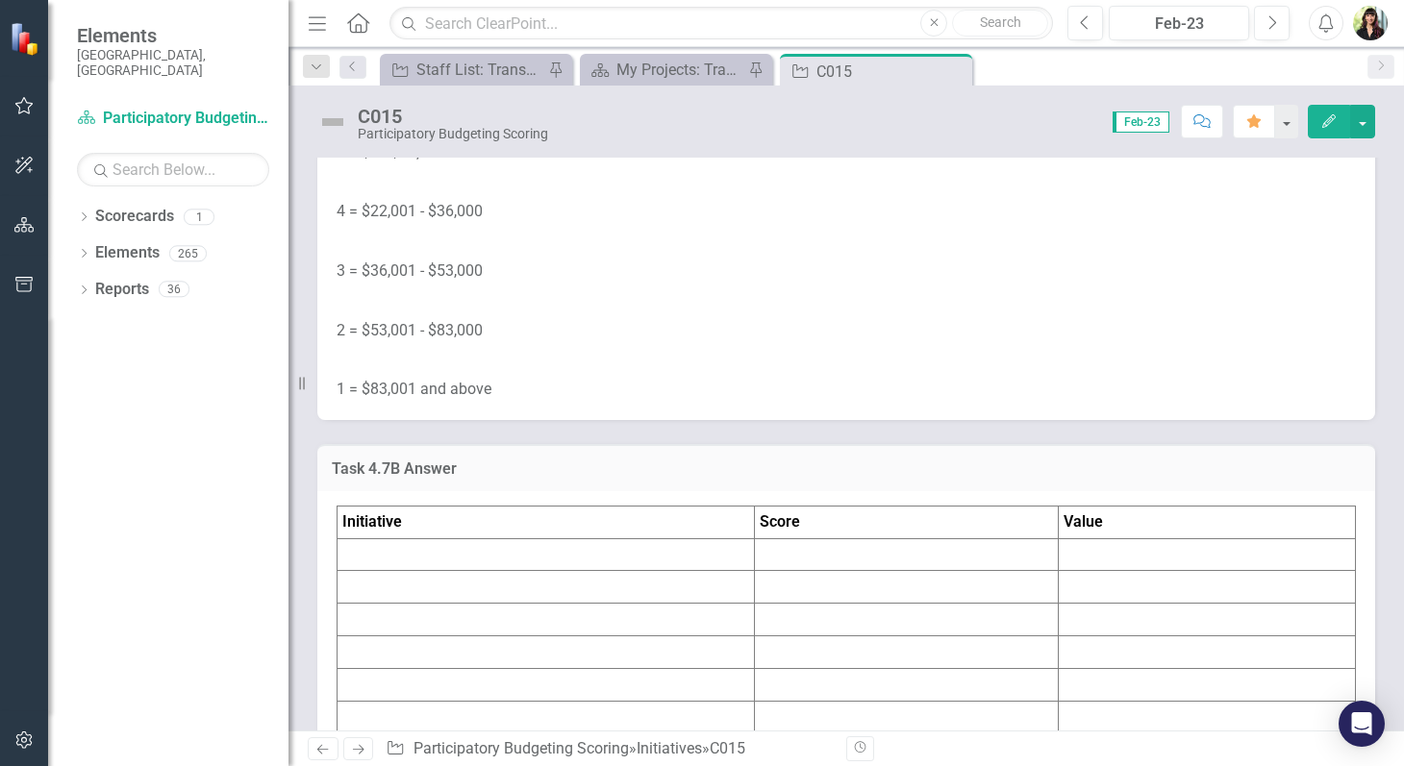
scroll to position [7569, 0]
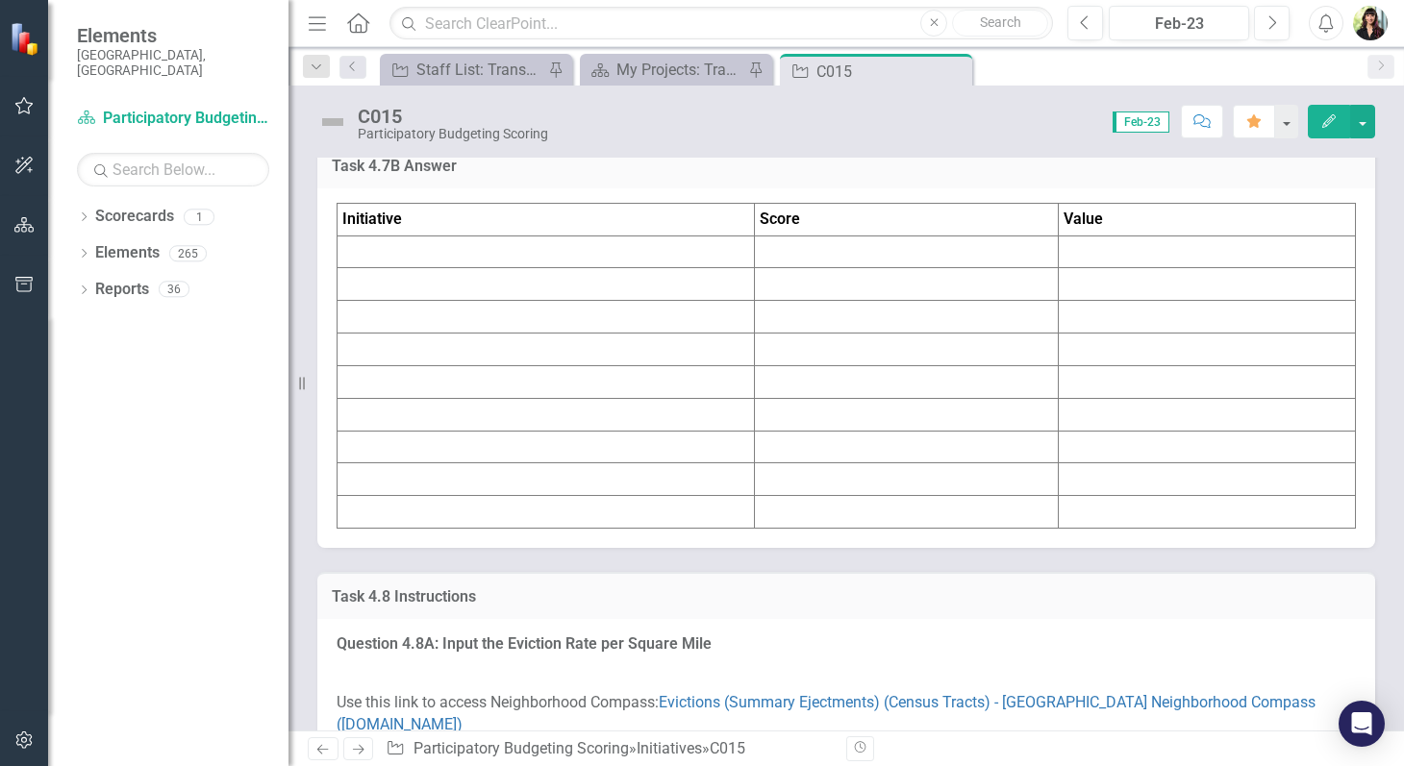
scroll to position [7900, 0]
click at [947, 266] on td at bounding box center [906, 250] width 303 height 33
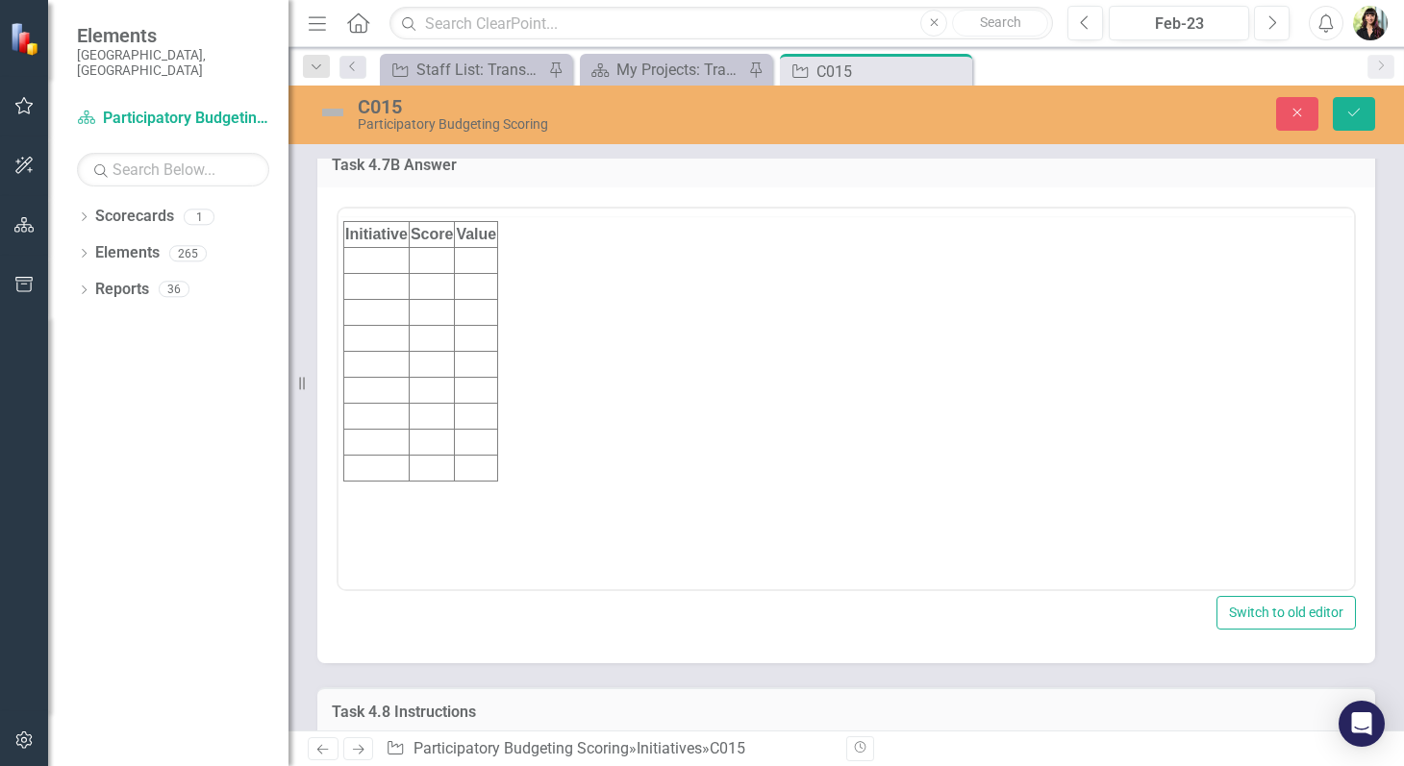
scroll to position [0, 0]
drag, startPoint x: 498, startPoint y: 307, endPoint x: 769, endPoint y: 283, distance: 272.2
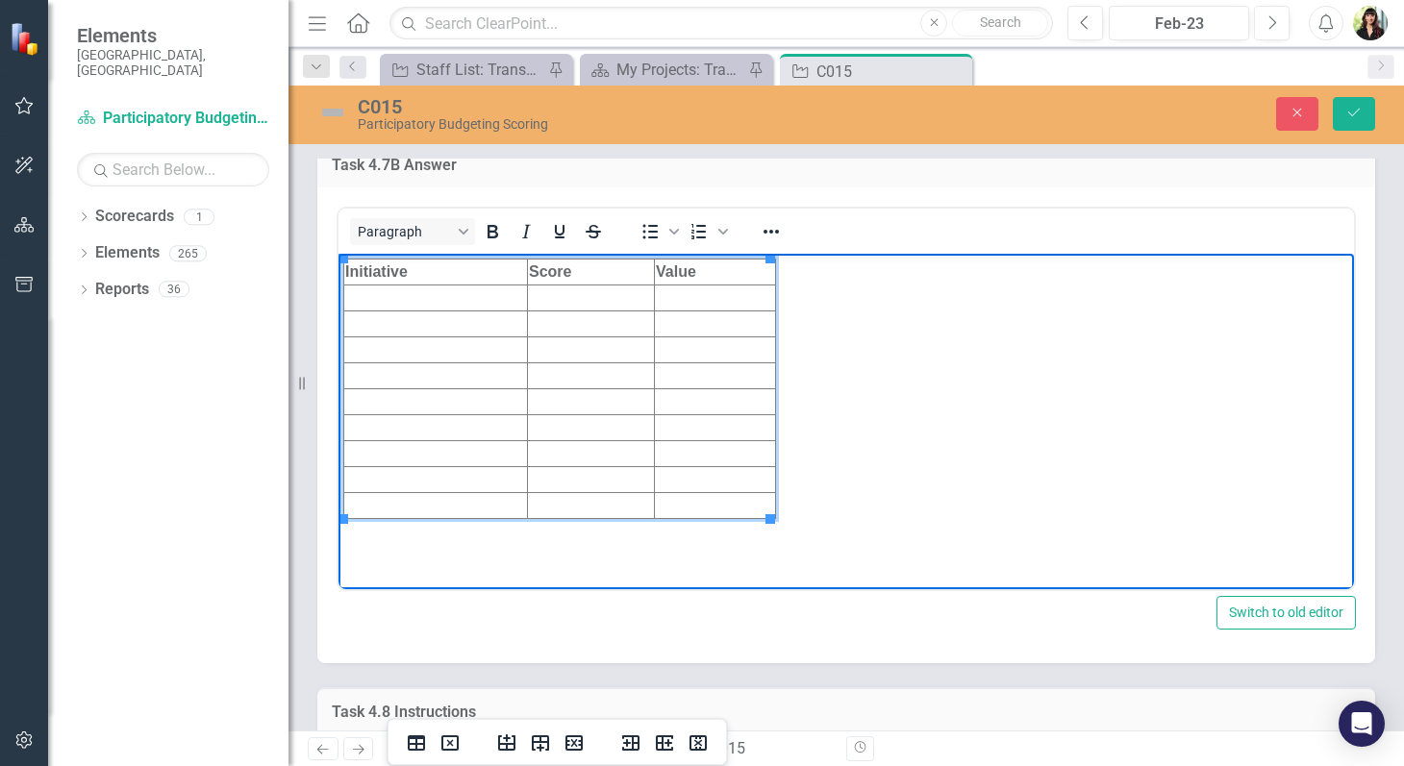
click at [702, 296] on td "Rich Text Area. Press ALT-0 for help." at bounding box center [715, 299] width 121 height 26
click at [593, 299] on td "Rich Text Area. Press ALT-0 for help." at bounding box center [591, 299] width 127 height 26
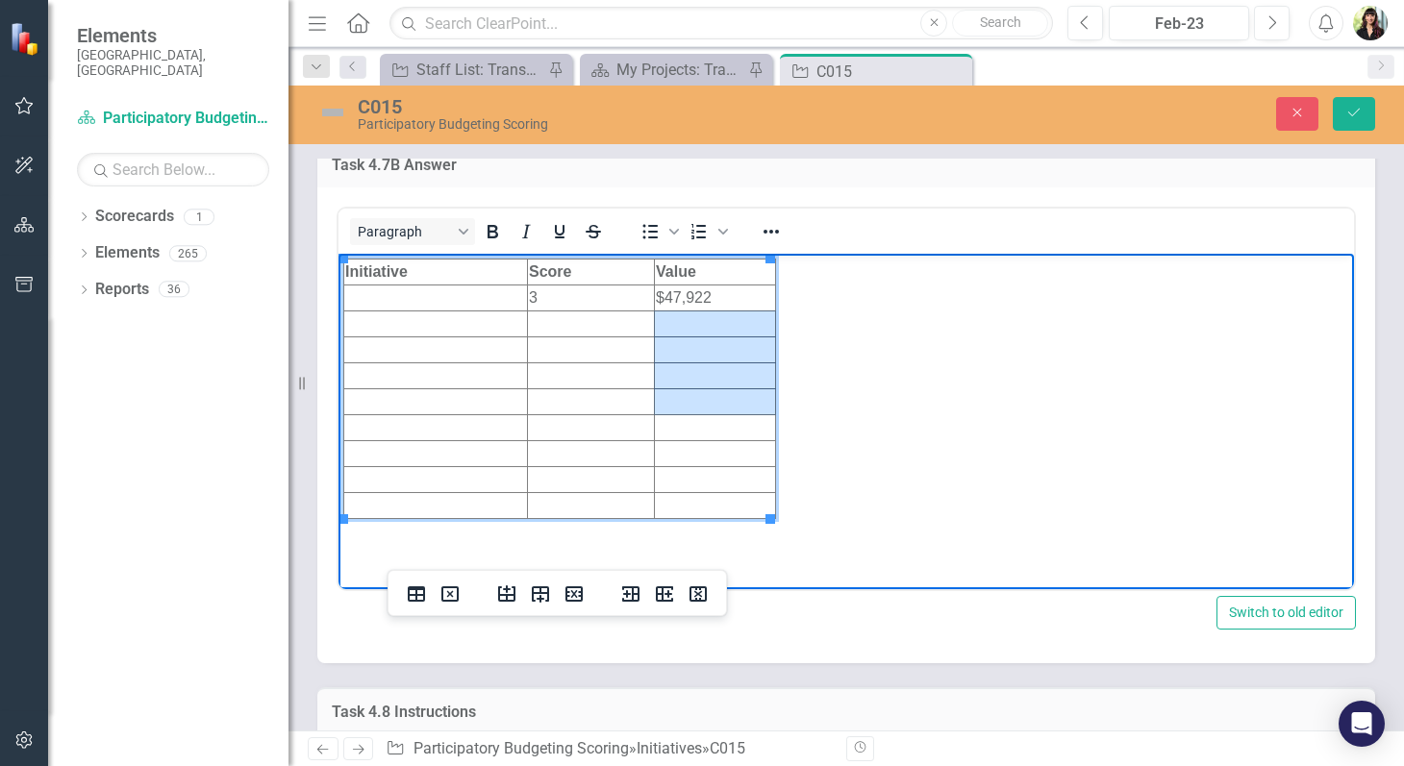
drag, startPoint x: 678, startPoint y: 327, endPoint x: 681, endPoint y: 396, distance: 69.3
click at [681, 396] on tbody "Initiative Score Value 3 $47,922" at bounding box center [560, 390] width 432 height 260
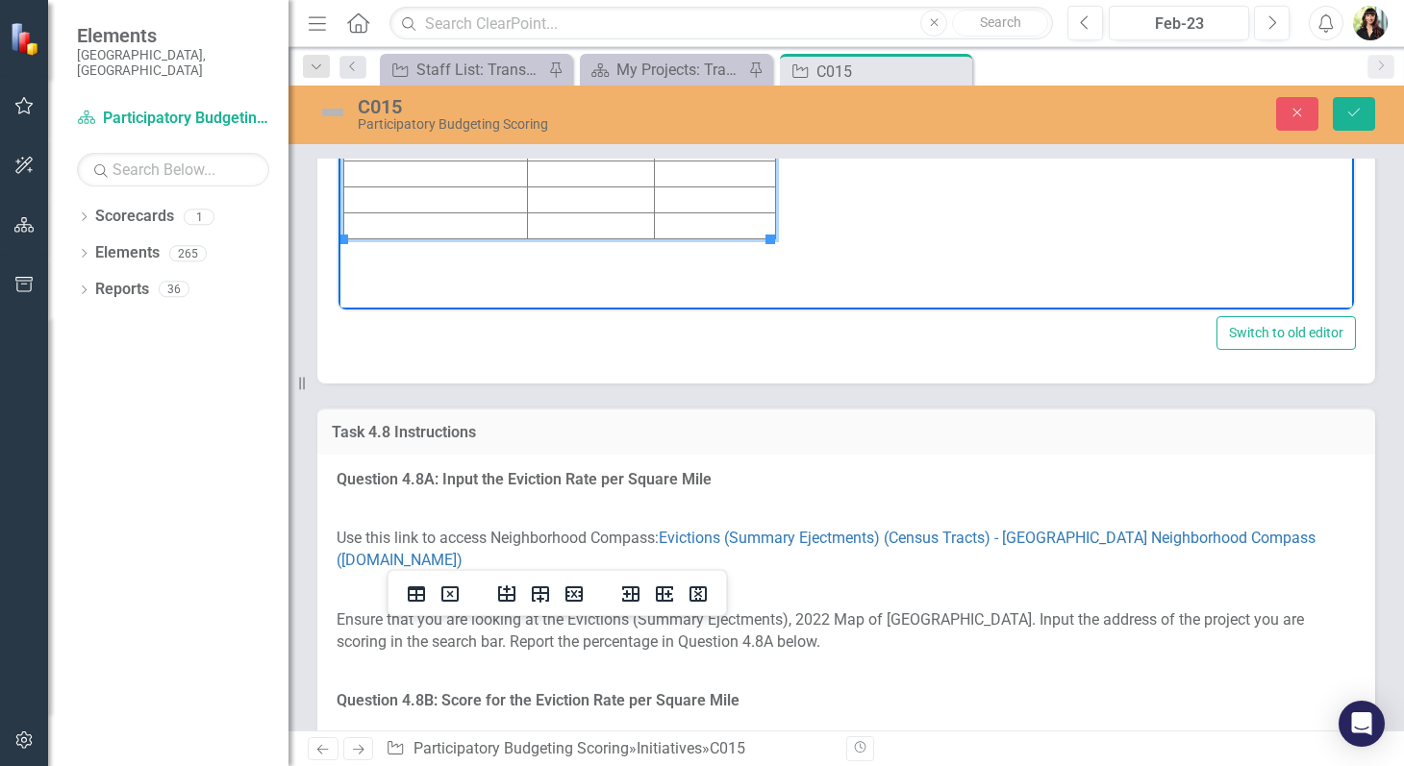
scroll to position [8184, 0]
click at [689, 44] on td "Rich Text Area. Press ALT-0 for help." at bounding box center [715, 42] width 121 height 26
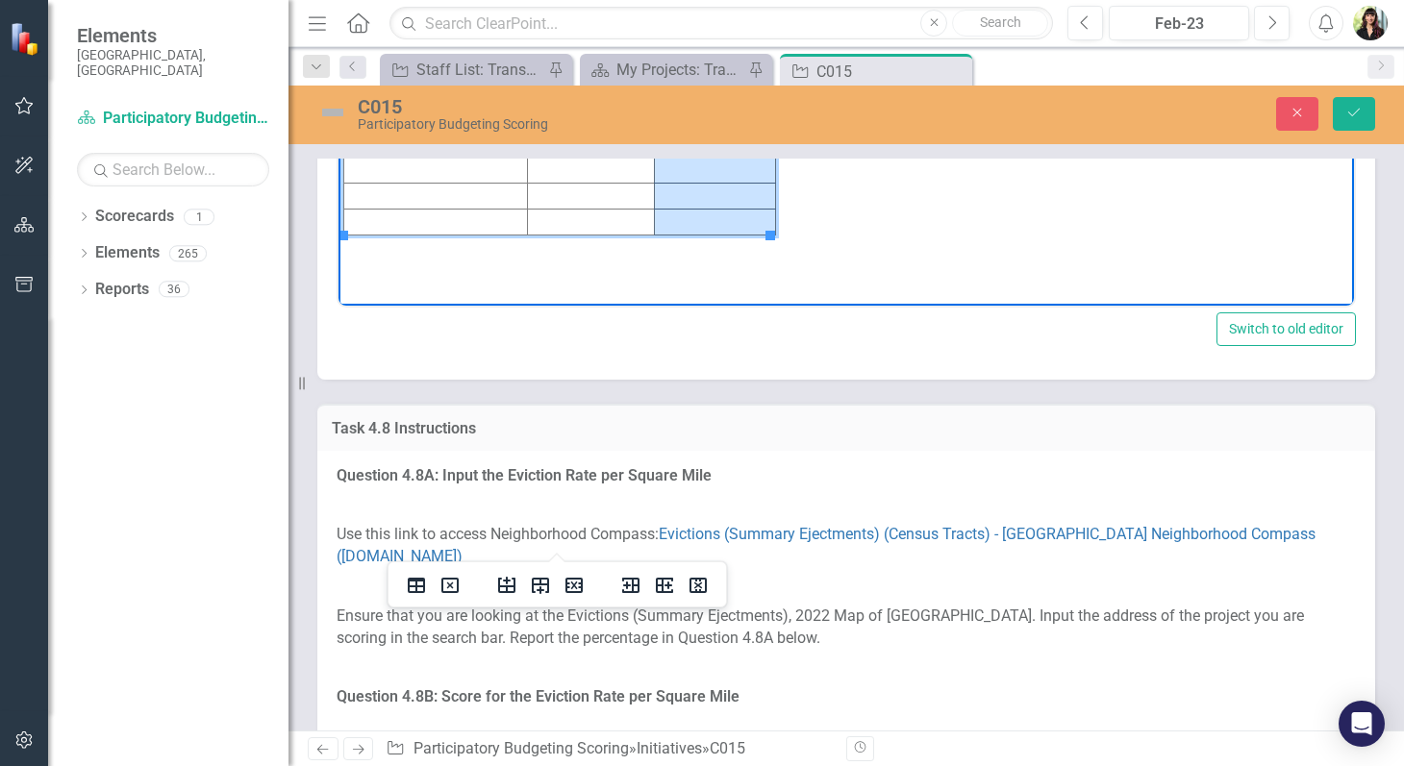
drag, startPoint x: 685, startPoint y: 43, endPoint x: 689, endPoint y: 225, distance: 181.8
click at [689, 225] on tbody "Initiative Score Value 3 $47,922" at bounding box center [560, 107] width 432 height 260
click at [568, 583] on icon "Delete row" at bounding box center [574, 585] width 23 height 23
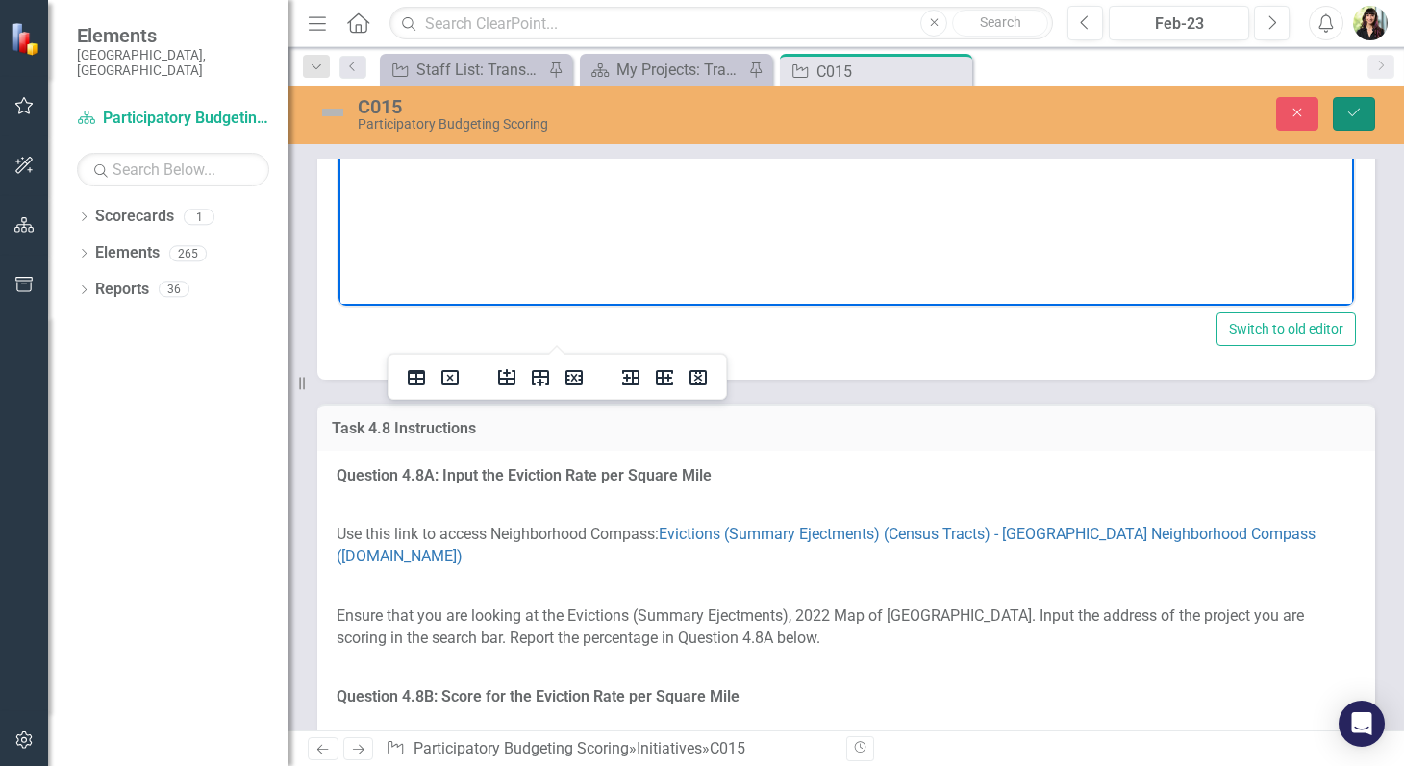
click at [1352, 112] on icon "Save" at bounding box center [1353, 112] width 17 height 13
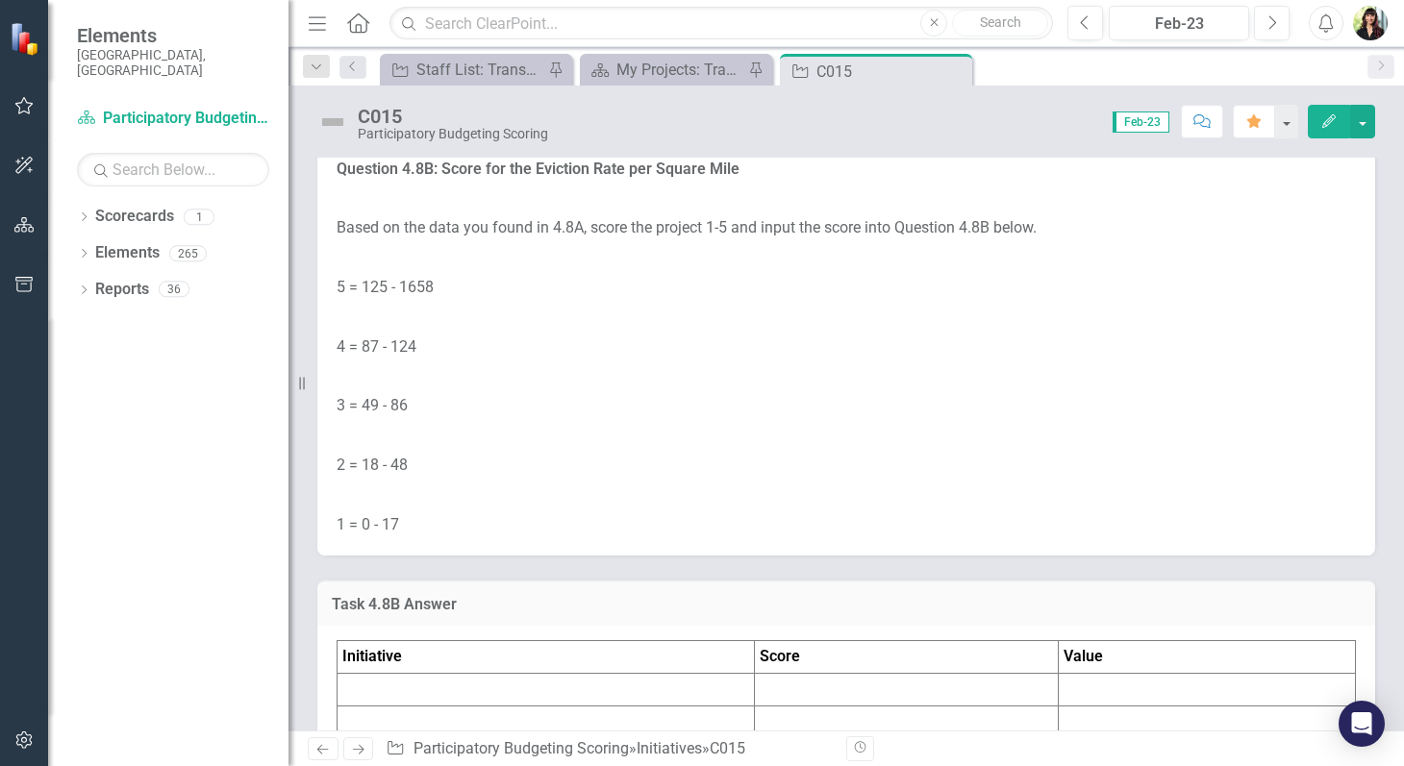
scroll to position [8348, 0]
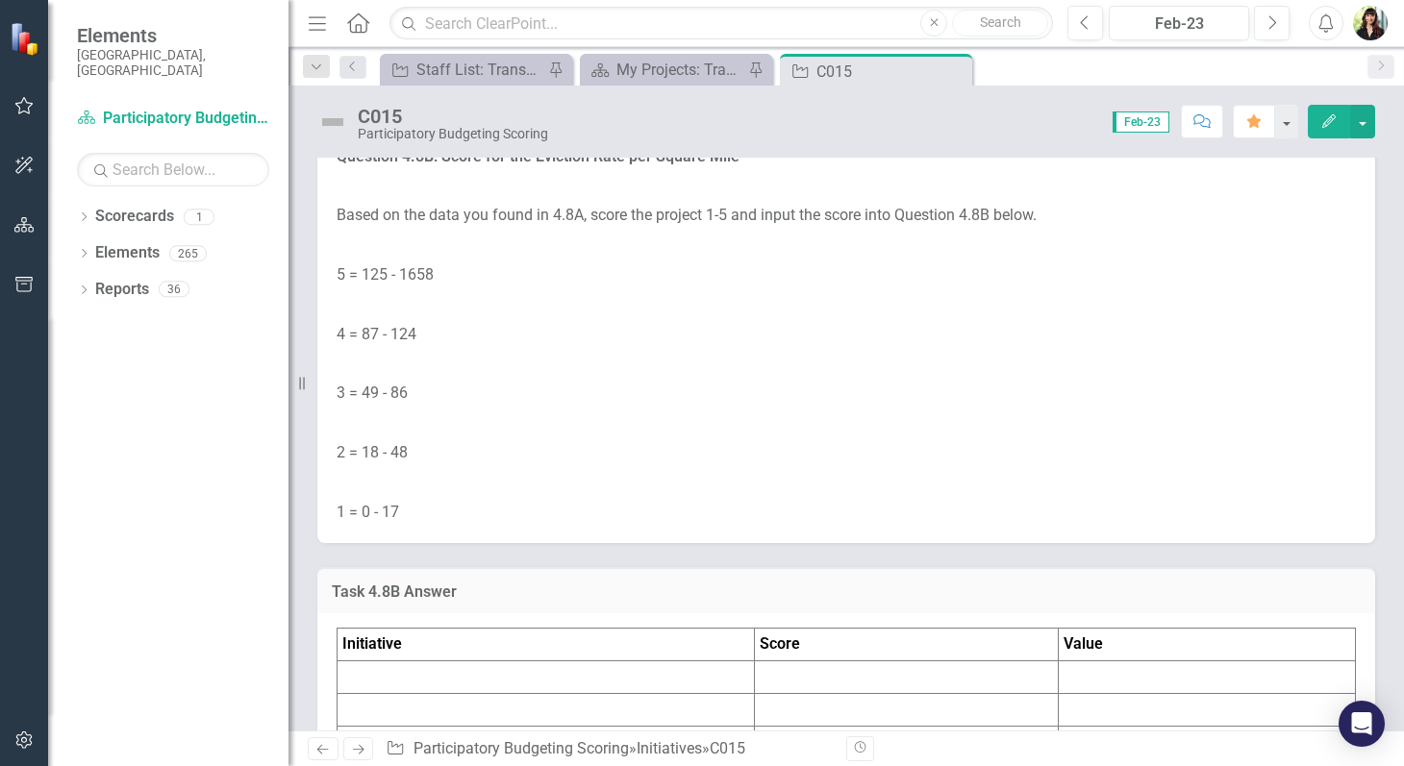
click at [839, 25] on link "Evictions (Summary Ejectments) (Census Tracts) - [GEOGRAPHIC_DATA] Neighborhood…" at bounding box center [826, 5] width 979 height 40
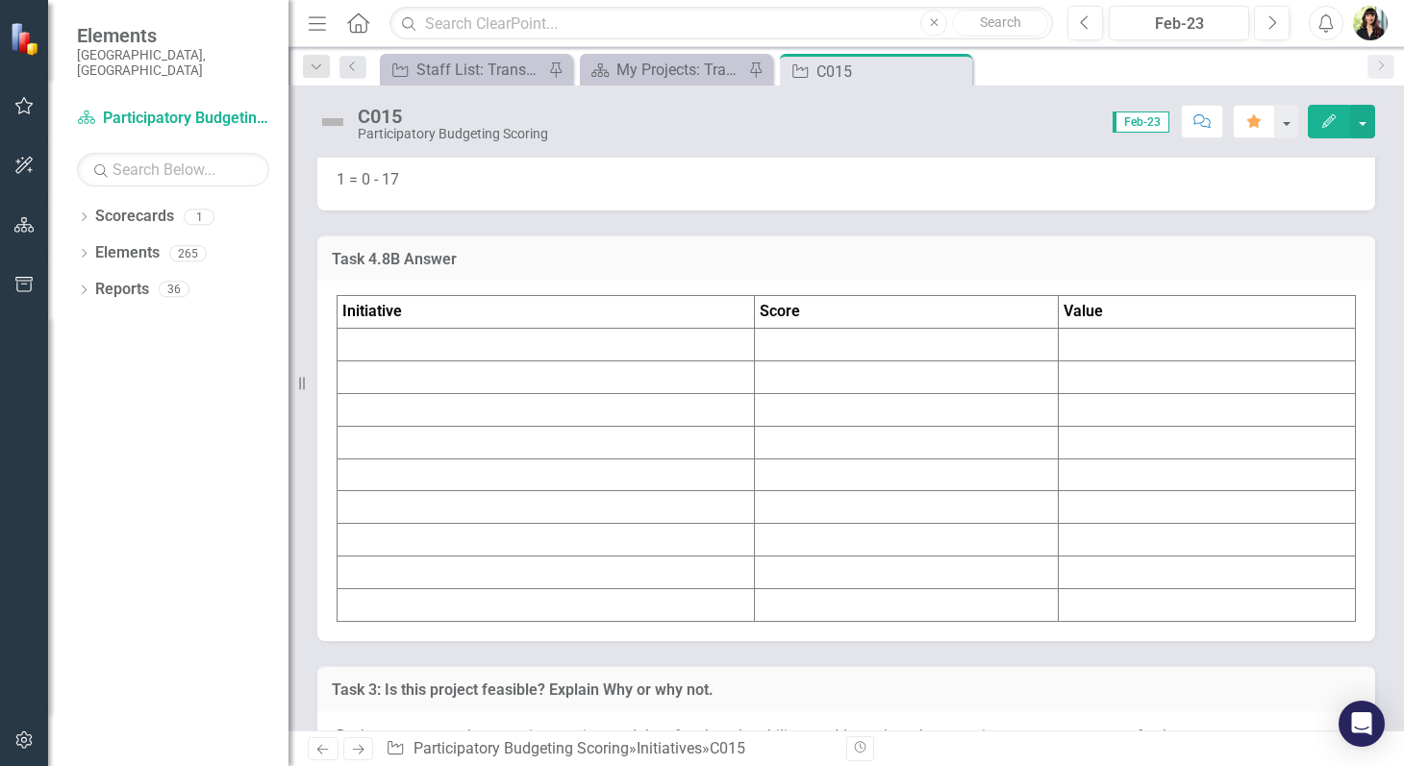
scroll to position [8672, 0]
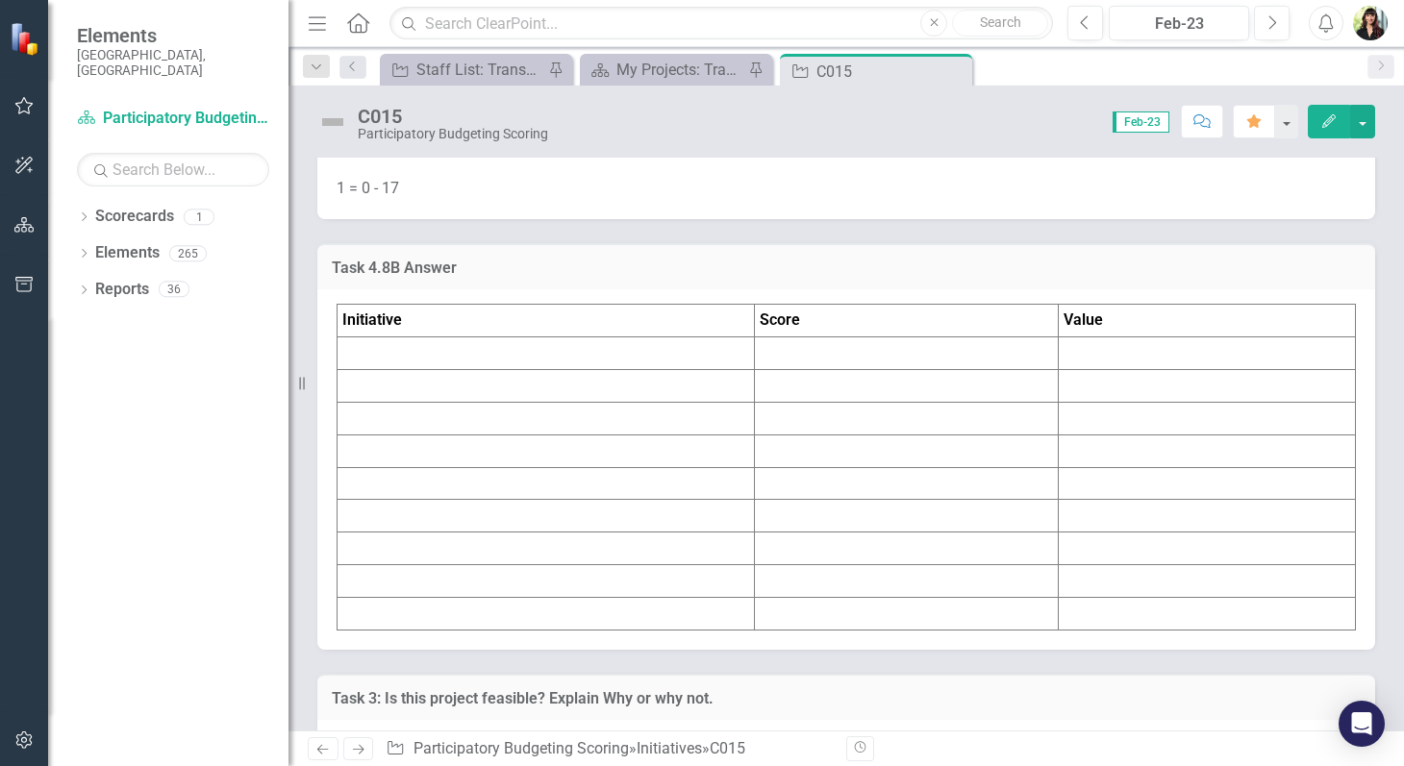
click at [832, 370] on td at bounding box center [906, 354] width 303 height 33
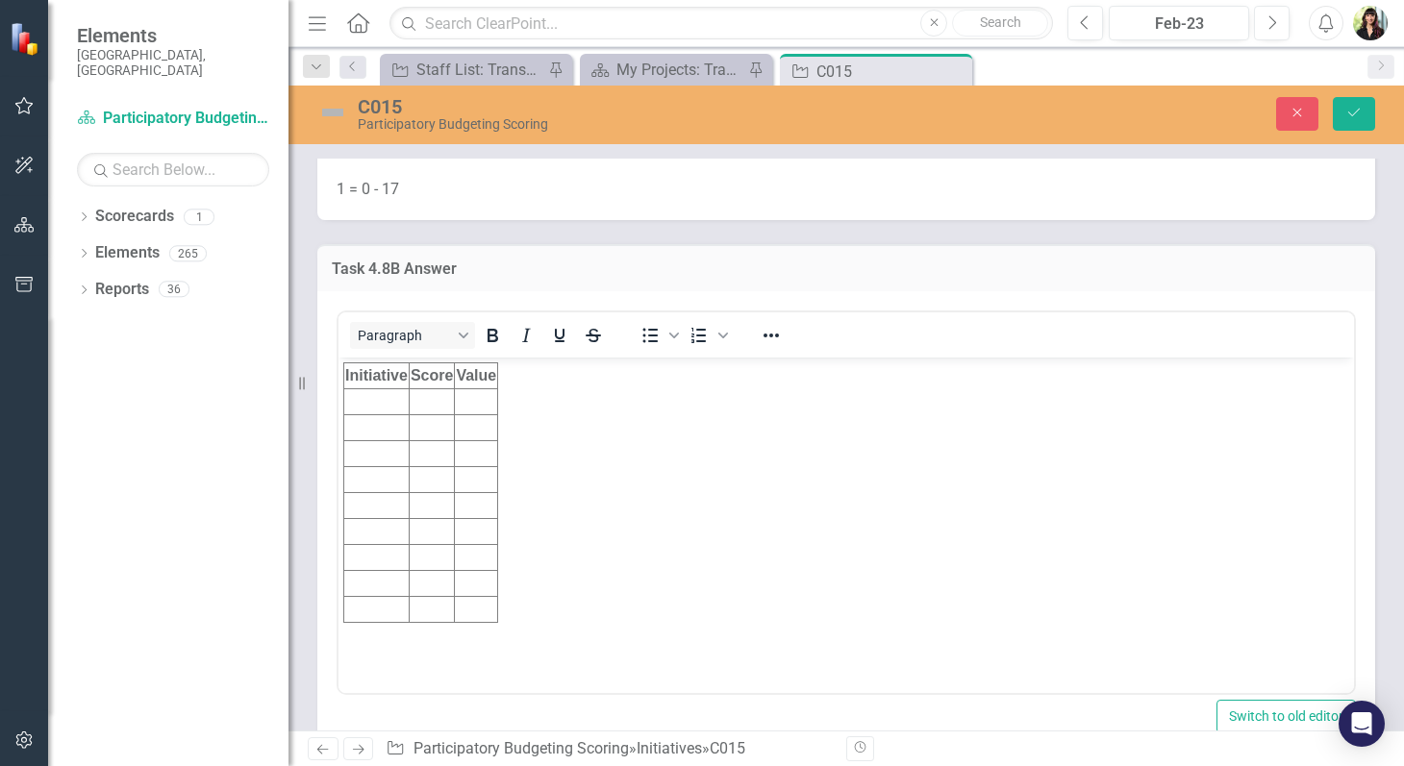
scroll to position [0, 0]
click at [487, 405] on td "Rich Text Area. Press ALT-0 for help." at bounding box center [476, 401] width 43 height 26
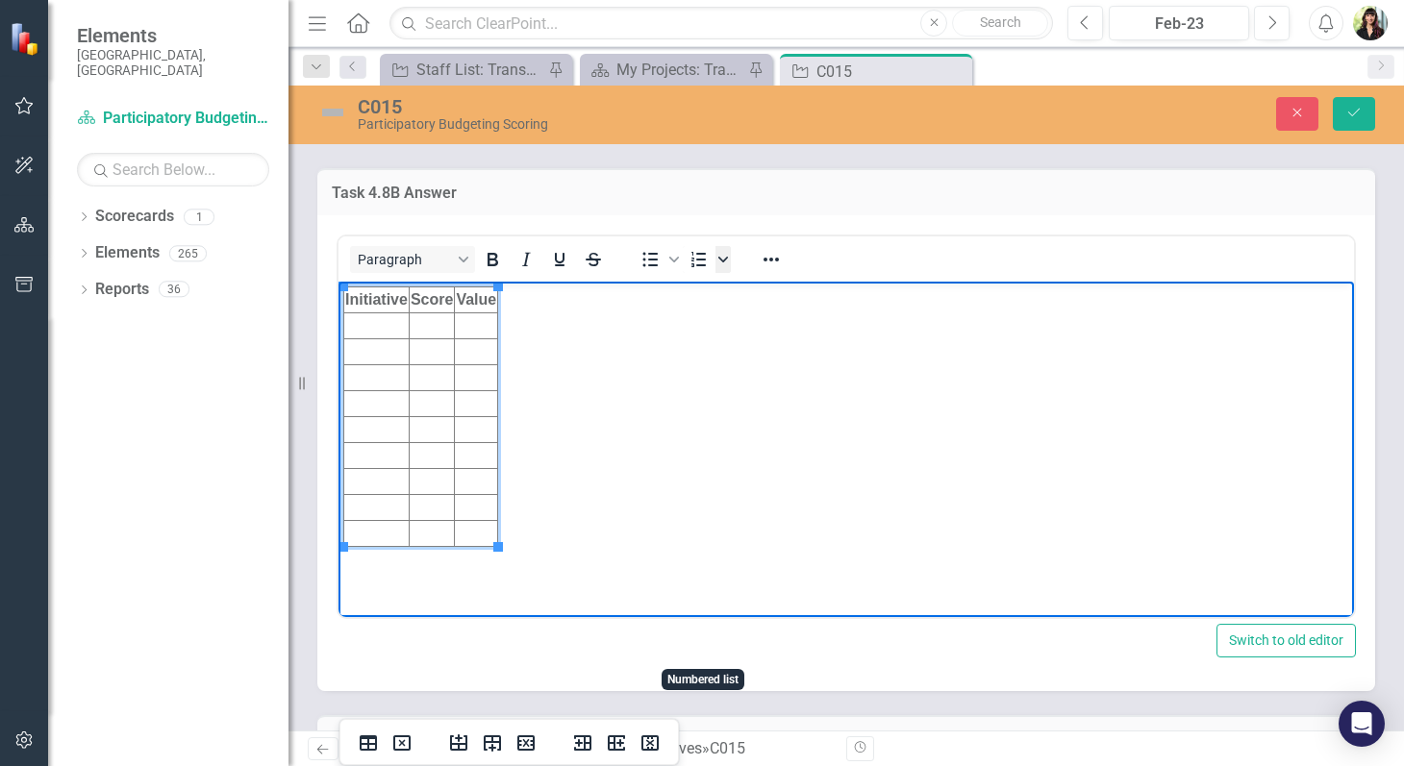
scroll to position [8760, 0]
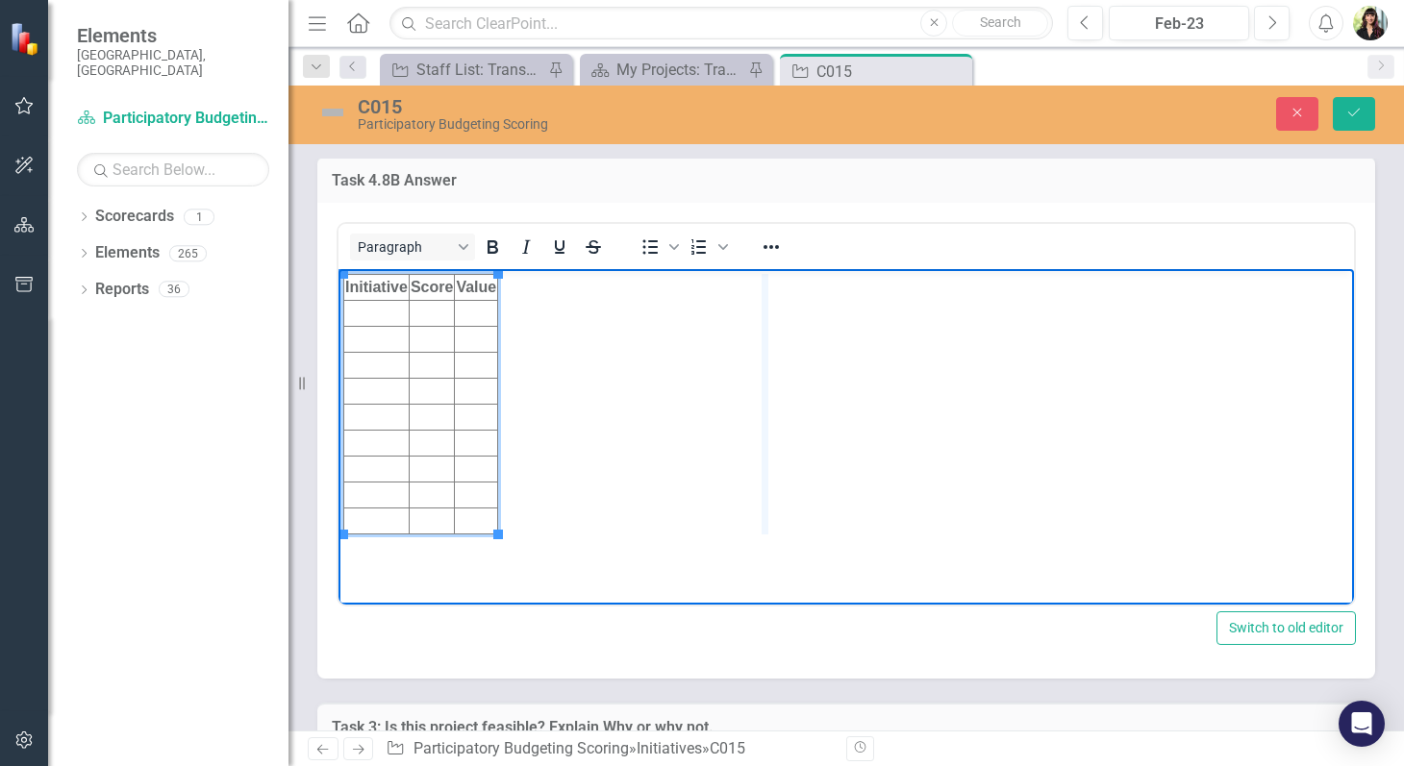
drag, startPoint x: 497, startPoint y: 329, endPoint x: 768, endPoint y: 325, distance: 271.2
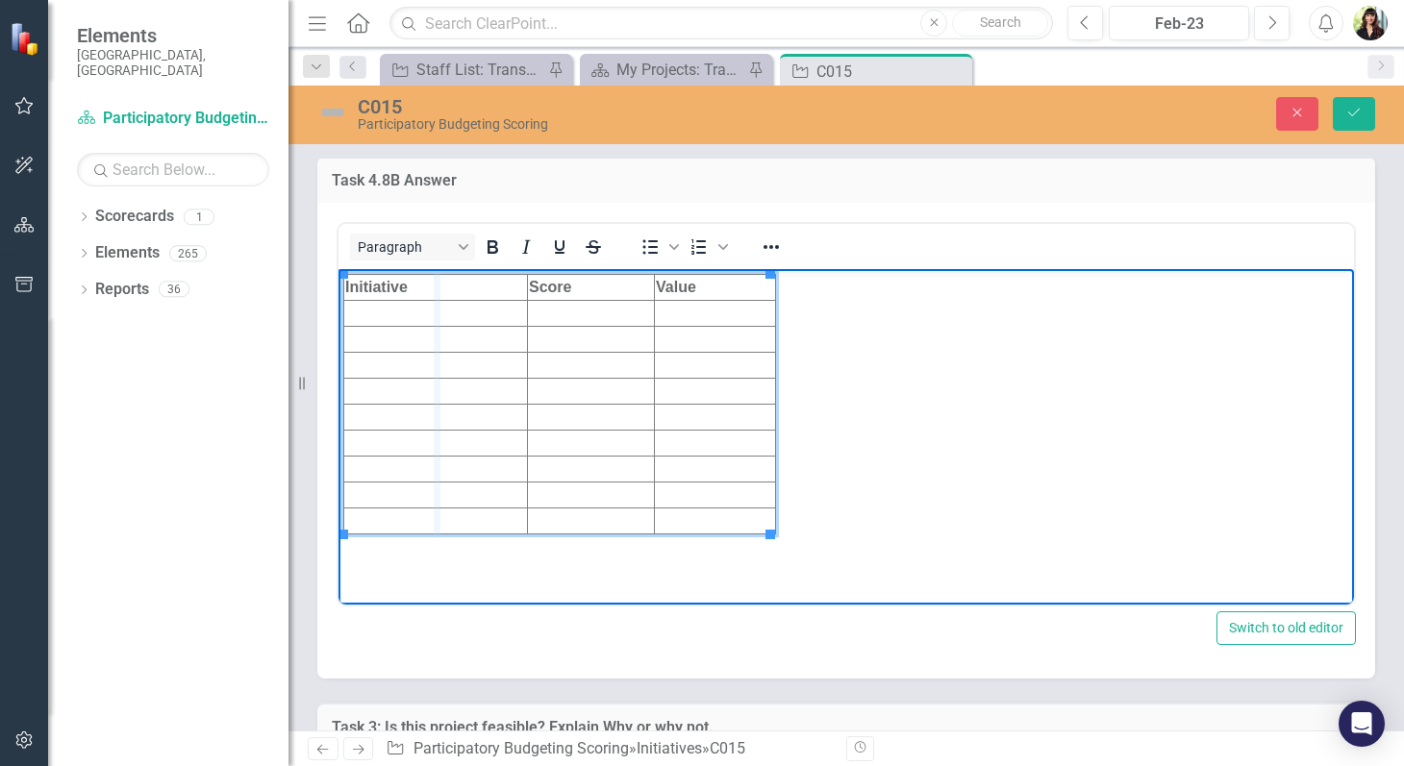
drag, startPoint x: 525, startPoint y: 289, endPoint x: 437, endPoint y: 288, distance: 88.5
drag, startPoint x: 648, startPoint y: 289, endPoint x: 520, endPoint y: 287, distance: 127.9
click at [555, 317] on td "Rich Text Area. Press ALT-0 for help." at bounding box center [649, 313] width 251 height 26
paste body "Rich Text Area. Press ALT-0 for help."
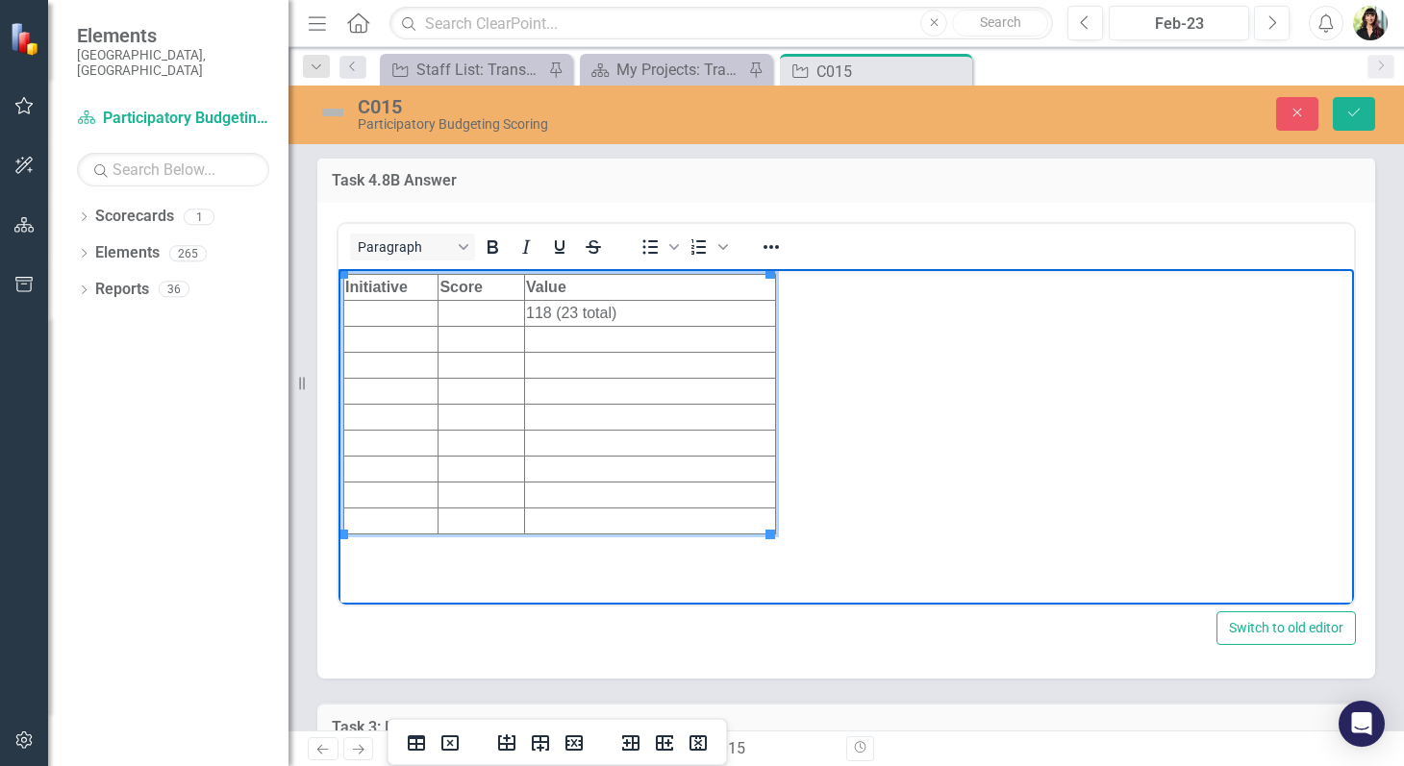
click at [495, 314] on td "Rich Text Area. Press ALT-0 for help." at bounding box center [481, 313] width 87 height 26
click at [555, 342] on td "Rich Text Area. Press ALT-0 for help." at bounding box center [649, 339] width 251 height 26
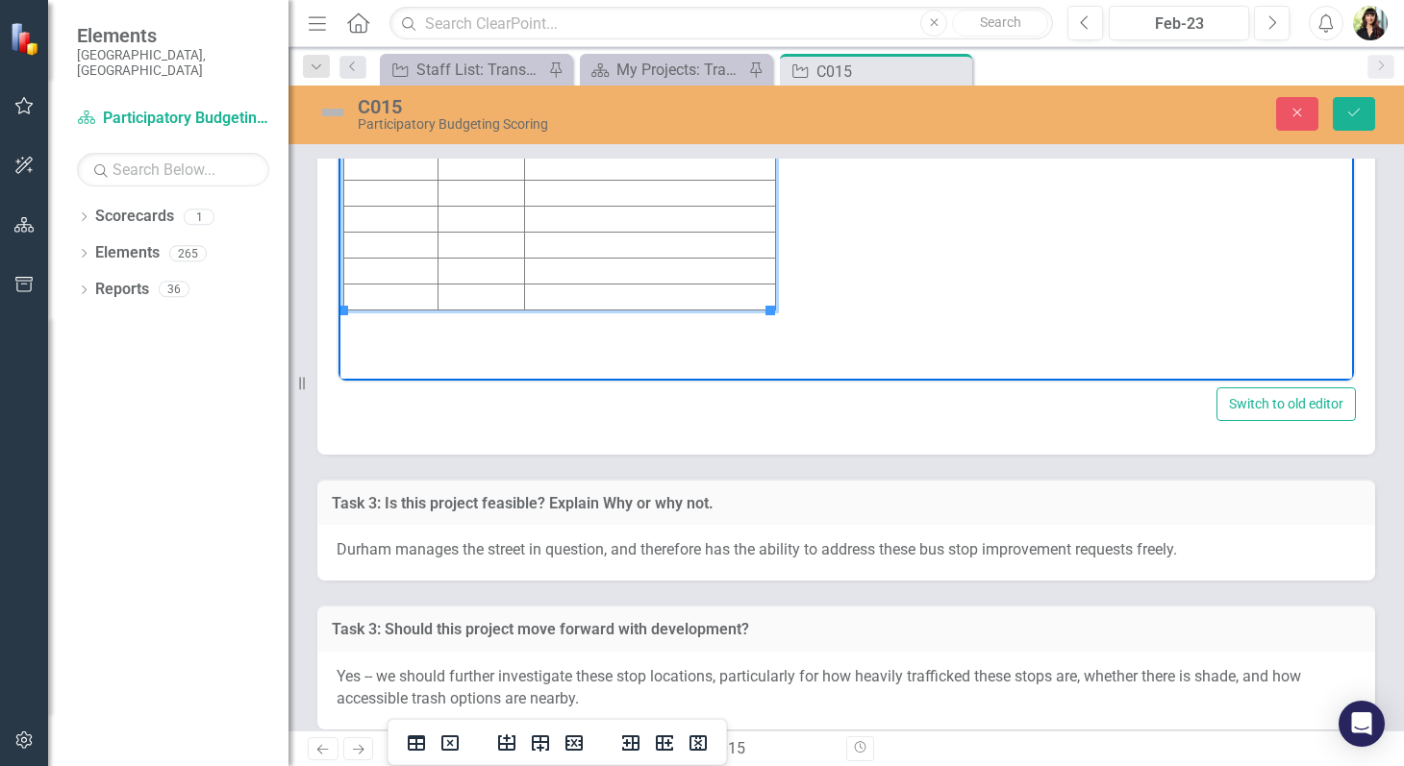
scroll to position [8995, 0]
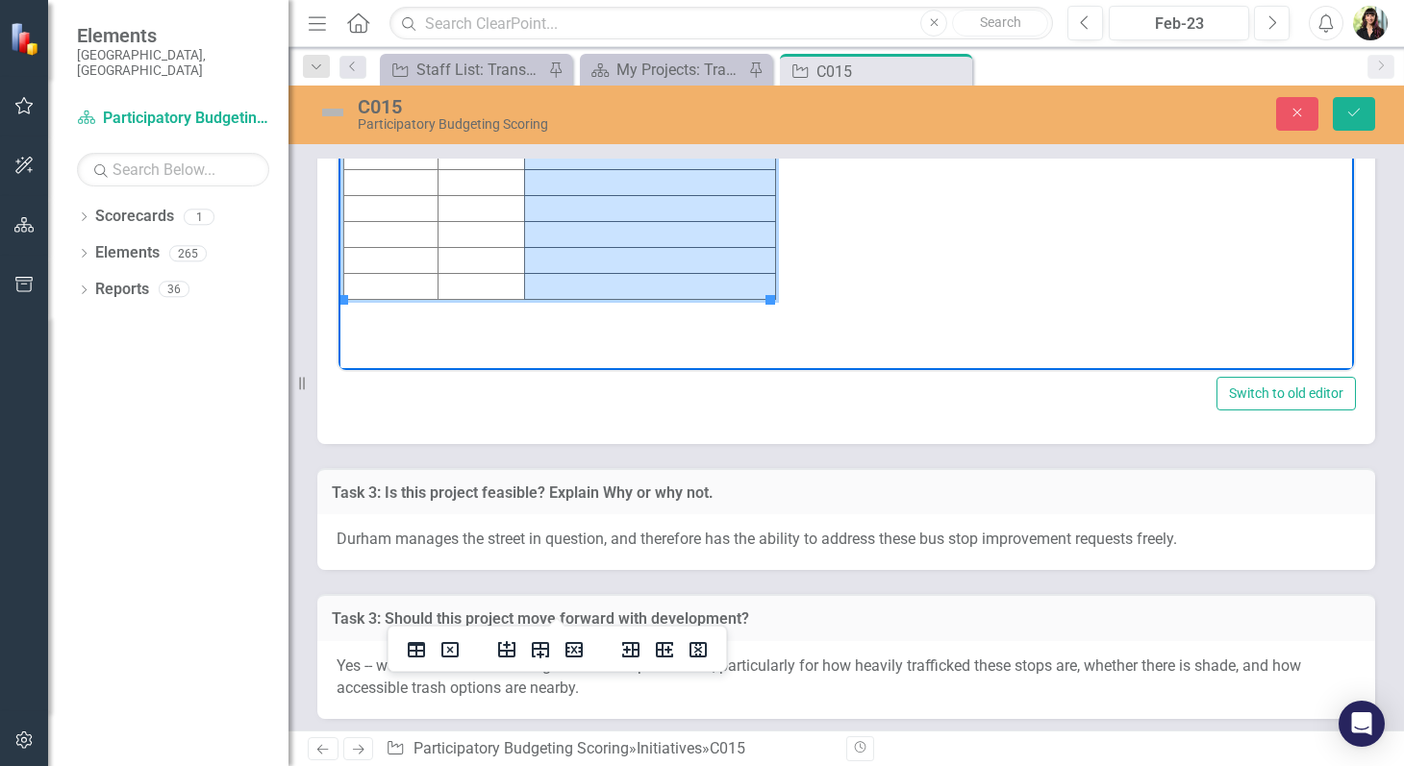
drag, startPoint x: 547, startPoint y: 102, endPoint x: 562, endPoint y: 283, distance: 181.4
click at [562, 283] on tbody "Initiative Score Value 4 118 (23 total)" at bounding box center [560, 169] width 432 height 260
click at [573, 651] on icon "Delete row" at bounding box center [573, 649] width 17 height 15
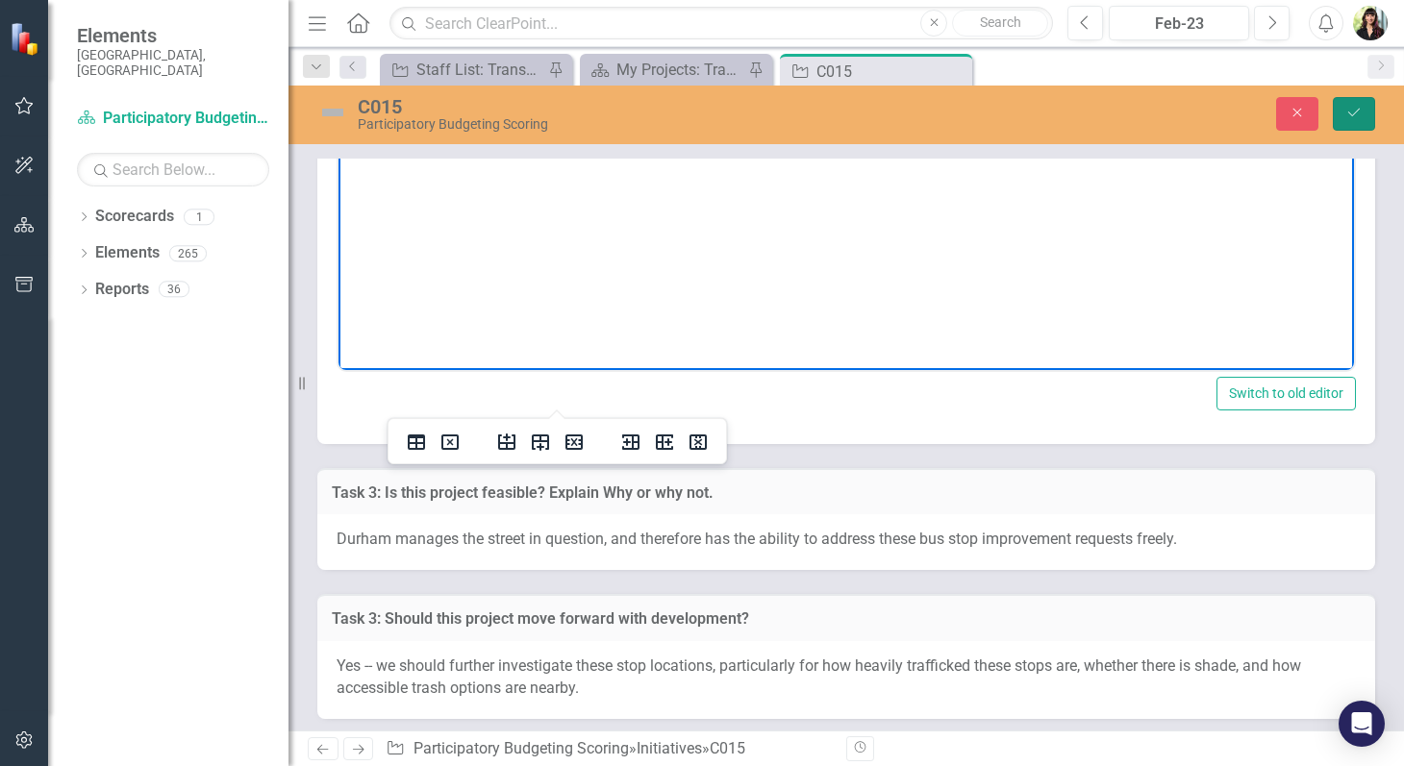
click at [1356, 109] on icon "Save" at bounding box center [1353, 112] width 17 height 13
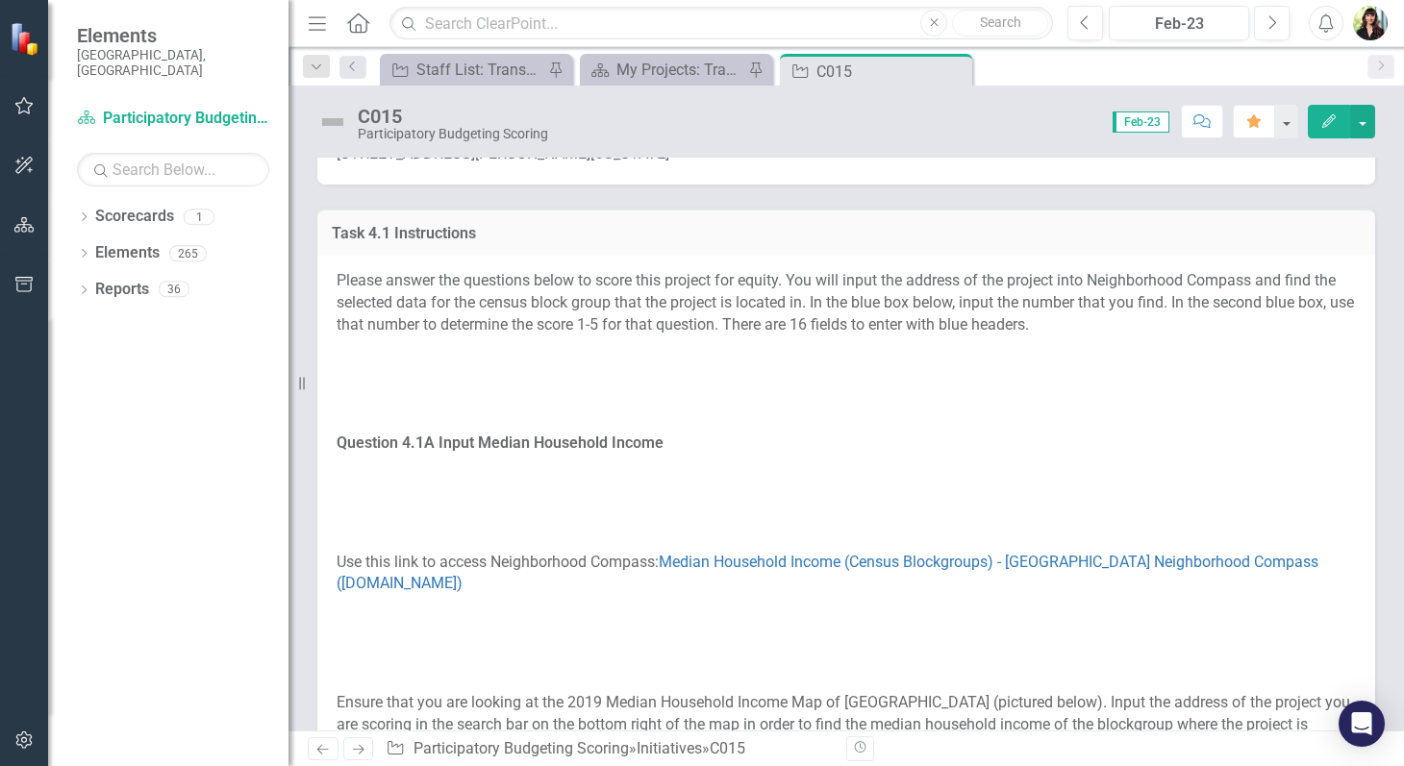
scroll to position [0, 0]
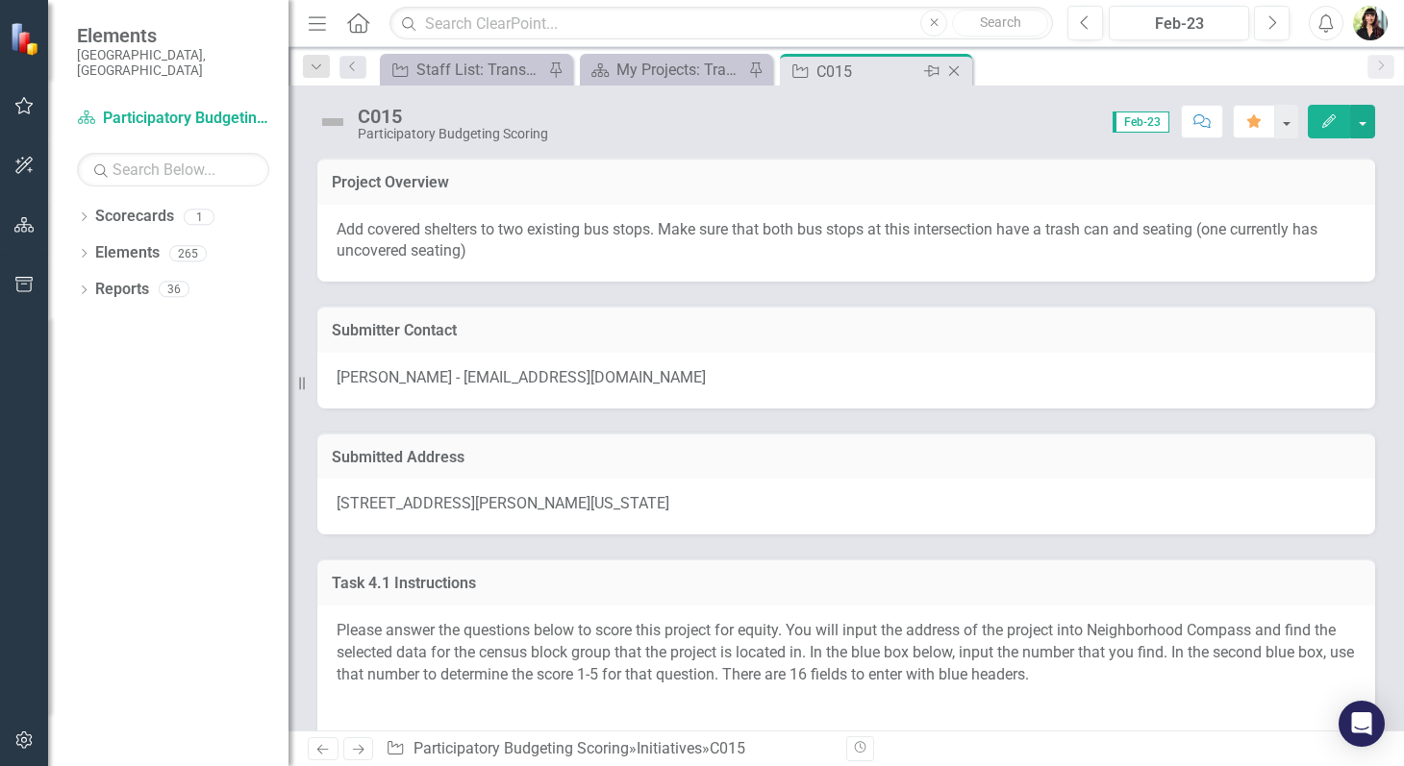
click at [957, 72] on icon "Close" at bounding box center [953, 70] width 19 height 15
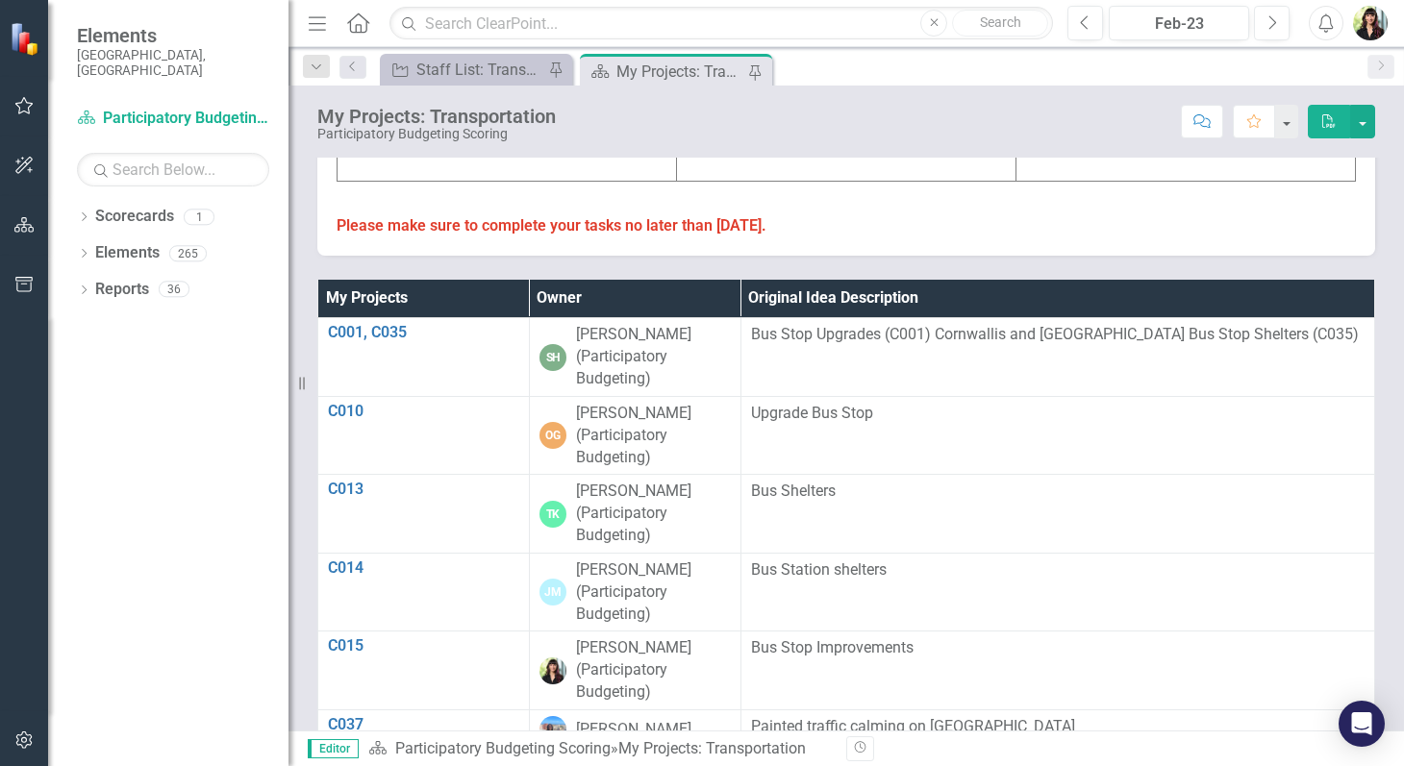
scroll to position [893, 0]
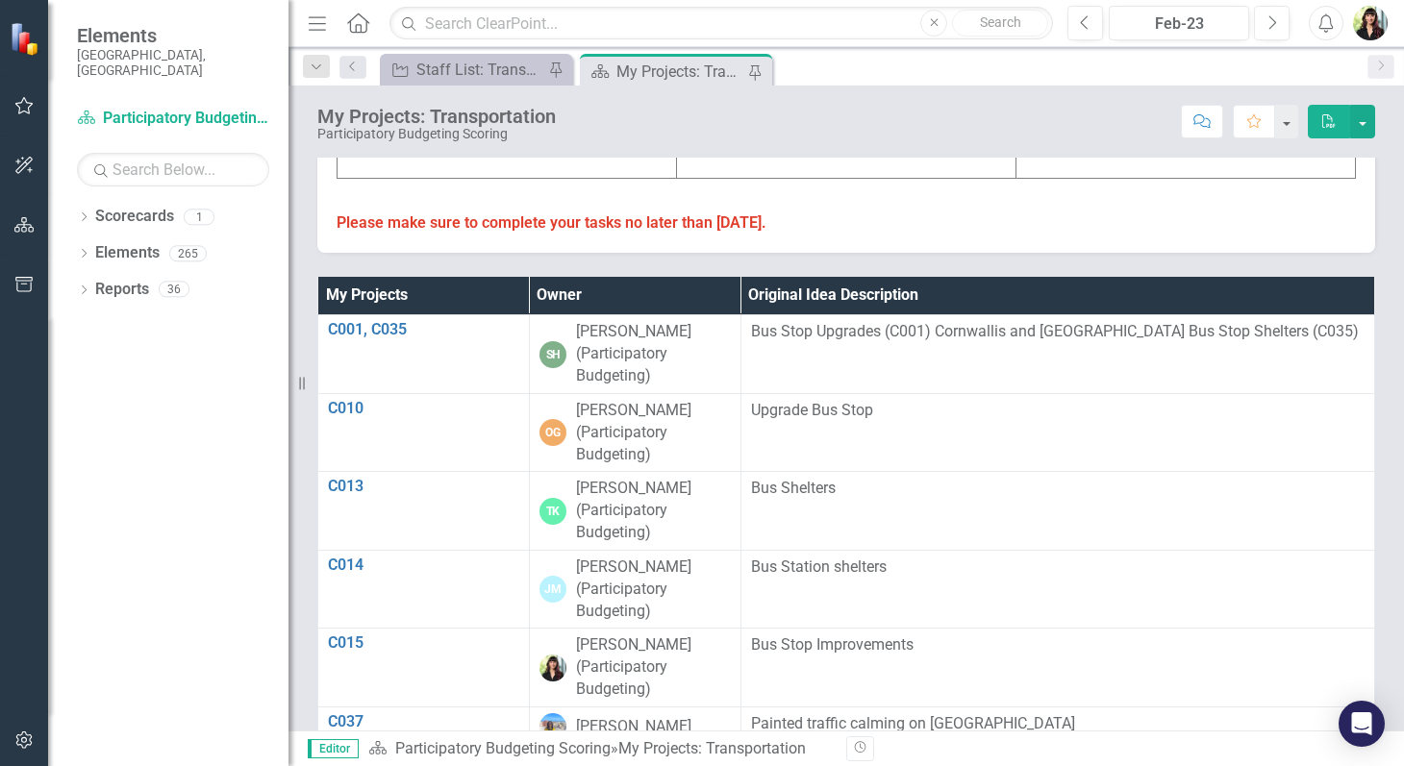
click at [620, 289] on th "Owner" at bounding box center [635, 296] width 212 height 38
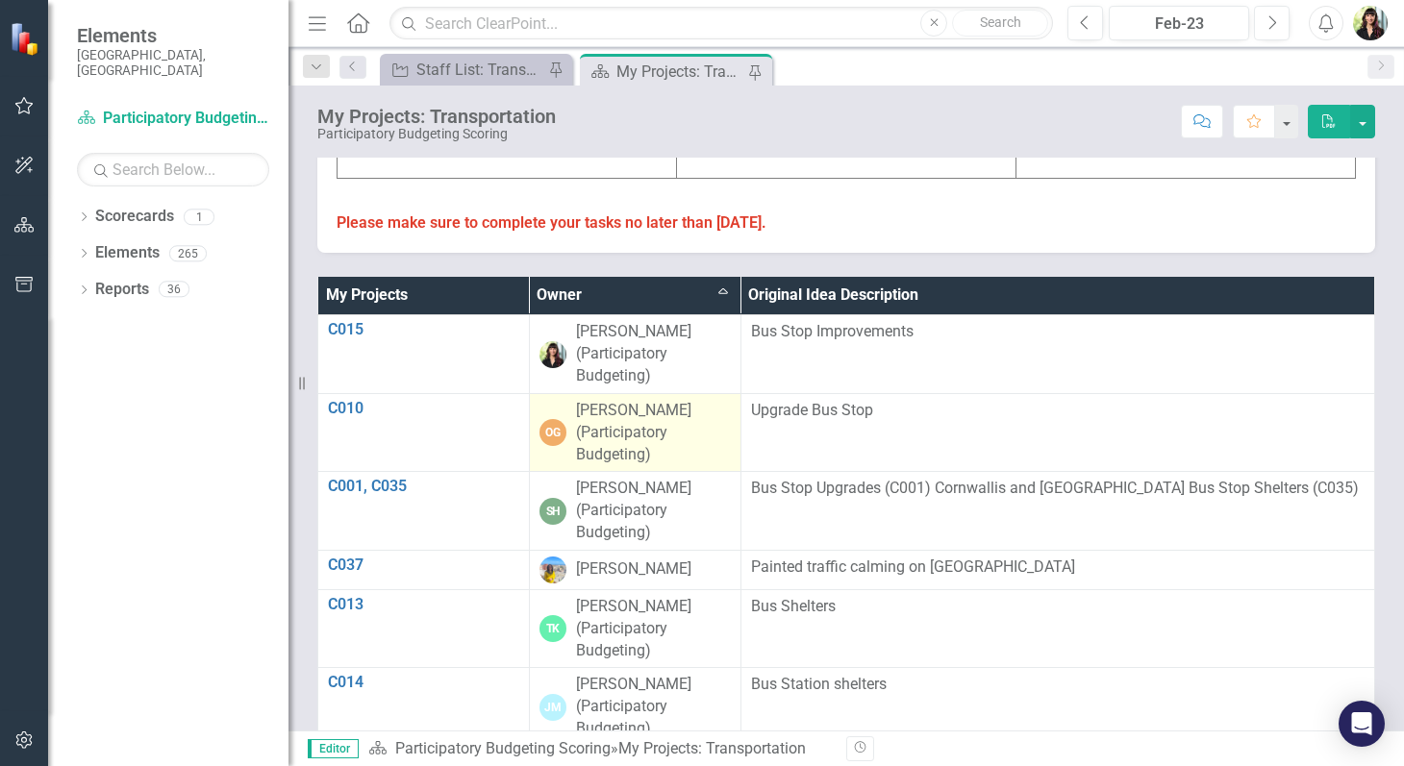
scroll to position [990, 0]
